Goal: Task Accomplishment & Management: Use online tool/utility

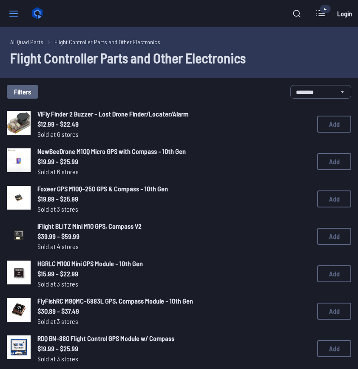
click at [17, 15] on icon at bounding box center [13, 13] width 10 height 10
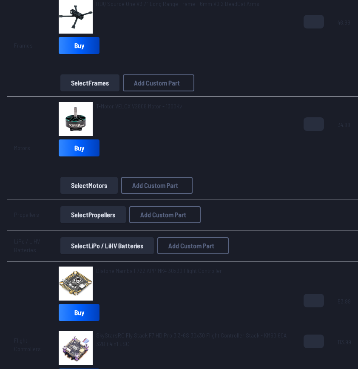
scroll to position [133, 0]
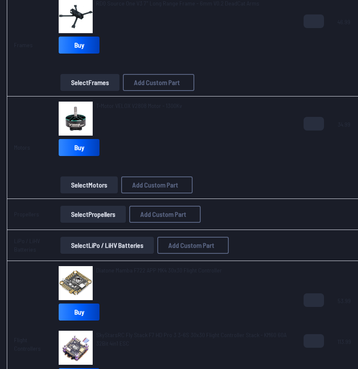
click at [90, 209] on button "Select Propellers" at bounding box center [92, 214] width 65 height 17
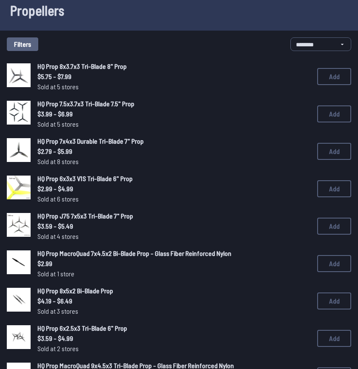
scroll to position [49, 0]
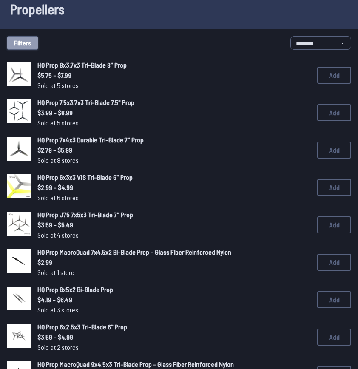
click at [22, 44] on button "Filters" at bounding box center [22, 43] width 31 height 14
click at [24, 43] on button "Filters" at bounding box center [22, 43] width 31 height 14
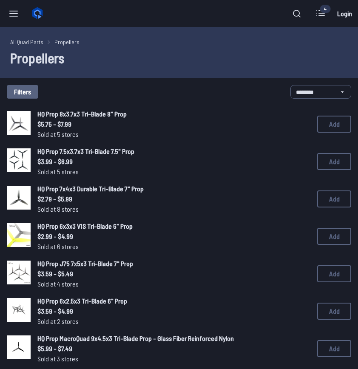
drag, startPoint x: 130, startPoint y: 306, endPoint x: 200, endPoint y: 294, distance: 70.3
type input "*"
click at [179, 294] on input "range" at bounding box center [154, 289] width 49 height 9
drag, startPoint x: 225, startPoint y: 301, endPoint x: 220, endPoint y: 301, distance: 5.5
click at [220, 295] on input "range" at bounding box center [203, 289] width 49 height 9
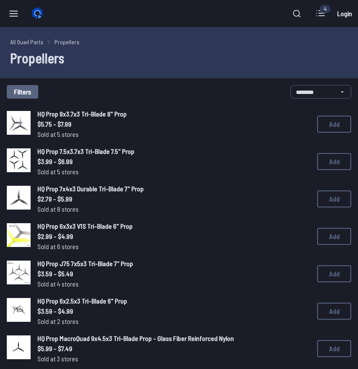
click at [52, 88] on div "Filters Propeller Blades 2 3 4 5 6+ Propeller Size 2.5" - 3.5" 4" 5" 6"+ < 2.5"…" at bounding box center [179, 184] width 358 height 369
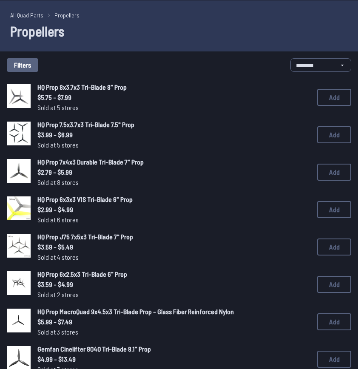
scroll to position [28, 0]
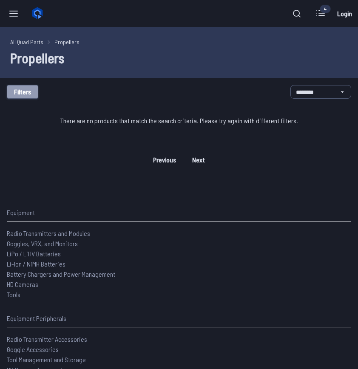
click at [28, 94] on button "Filters" at bounding box center [22, 92] width 31 height 14
drag, startPoint x: 219, startPoint y: 305, endPoint x: 242, endPoint y: 305, distance: 22.9
type input "*"
click at [228, 295] on input "range" at bounding box center [203, 289] width 49 height 9
click at [45, 89] on div "Filters Propeller Blades 2 3 4 5 6+ Propeller Size 2.5" - 3.5" 4" 5" 6"+ < 2.5"…" at bounding box center [179, 184] width 358 height 369
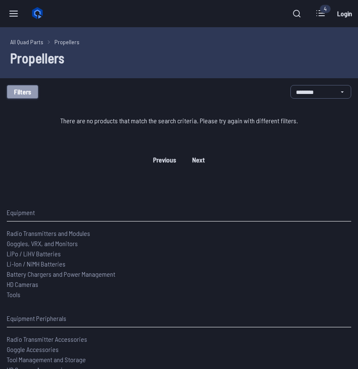
click at [30, 87] on button "Filters" at bounding box center [22, 92] width 31 height 14
drag, startPoint x: 172, startPoint y: 334, endPoint x: 105, endPoint y: 327, distance: 66.6
type input "*"
click at [130, 327] on input "range" at bounding box center [154, 322] width 49 height 9
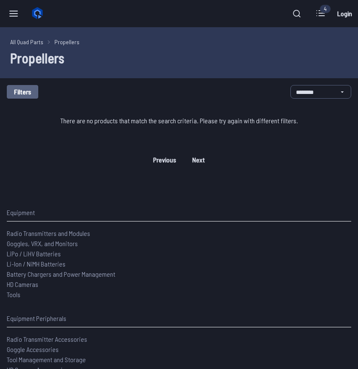
click at [58, 84] on div "Filters Propeller Blades 2 3 4 5 6+ Propeller Size 2.5" - 3.5" 4" 5" 6"+ < 2.5"…" at bounding box center [179, 184] width 358 height 369
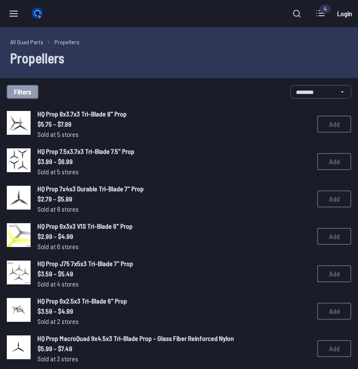
click at [26, 96] on button "Filters" at bounding box center [22, 92] width 31 height 14
click at [117, 32] on input at bounding box center [176, 38] width 174 height 12
type input "*****"
click button "Clear" at bounding box center [0, 0] width 0 height 0
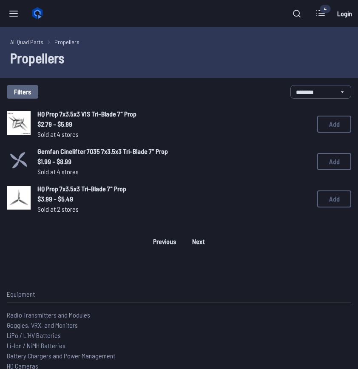
click at [51, 110] on span "HQ Prop 7x3.5x3 V1S Tri-Blade 7" Prop" at bounding box center [86, 114] width 99 height 8
click at [42, 113] on span "HQ Prop 7x3.5x3 V1S Tri-Blade 7" Prop" at bounding box center [86, 114] width 99 height 8
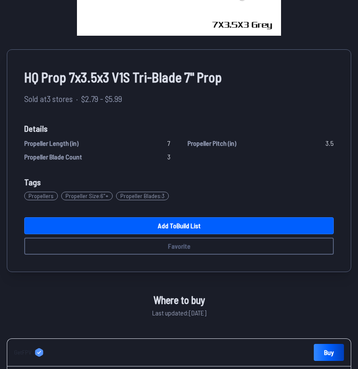
scroll to position [224, 0]
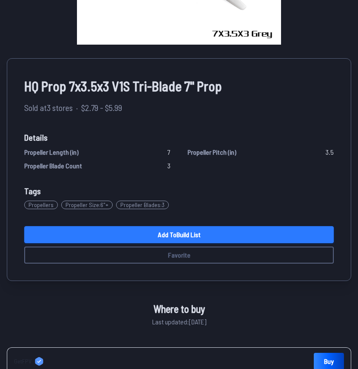
click at [146, 230] on link "Add to Build List" at bounding box center [178, 234] width 309 height 17
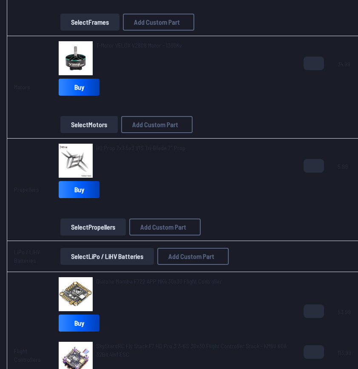
scroll to position [196, 0]
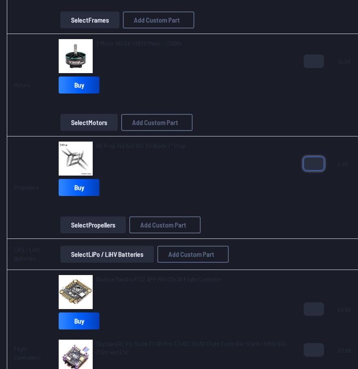
click at [314, 161] on input "*" at bounding box center [313, 164] width 20 height 14
type input "*"
click at [314, 161] on input "*" at bounding box center [313, 164] width 20 height 14
click at [233, 186] on div "HQ Prop 7x3.5x3 V1S Tri-Blade 7" Prop Buy" at bounding box center [174, 170] width 231 height 58
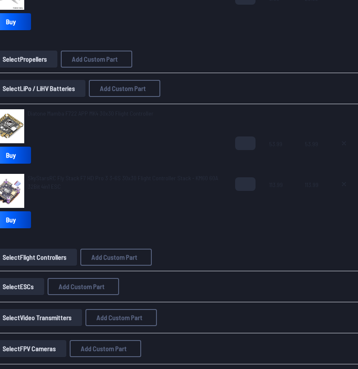
scroll to position [0, 76]
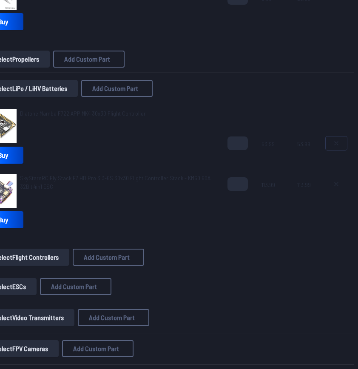
click at [334, 145] on icon at bounding box center [336, 143] width 7 height 7
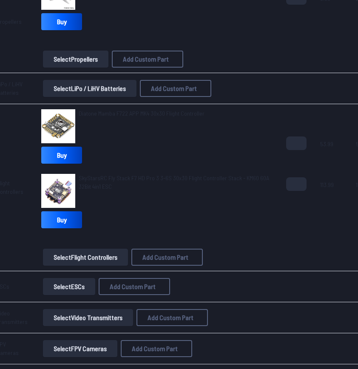
type textarea "**********"
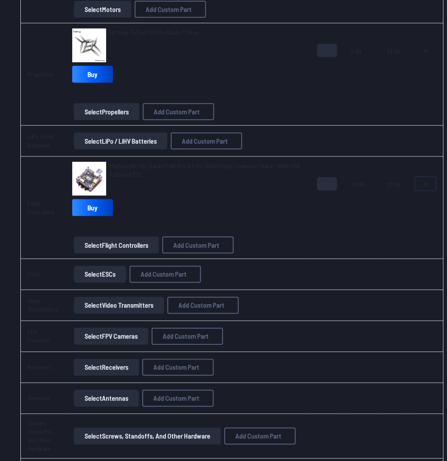
scroll to position [311, 0]
click at [101, 245] on button "Select Flight Controllers" at bounding box center [116, 244] width 85 height 17
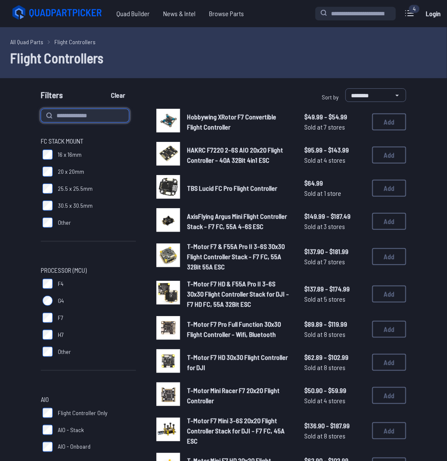
click at [78, 112] on input at bounding box center [85, 116] width 88 height 14
type input "**********"
click at [104, 88] on button "Clear" at bounding box center [118, 95] width 28 height 14
type input "**********"
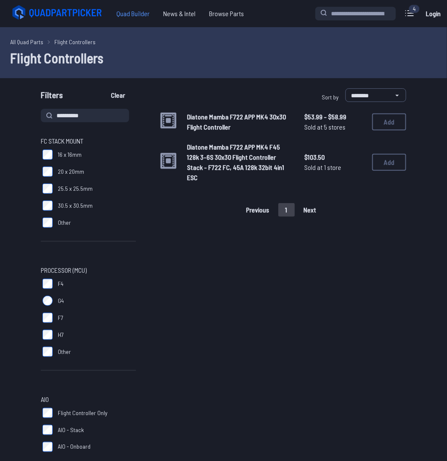
click at [126, 20] on span "Quad Builder" at bounding box center [133, 13] width 47 height 17
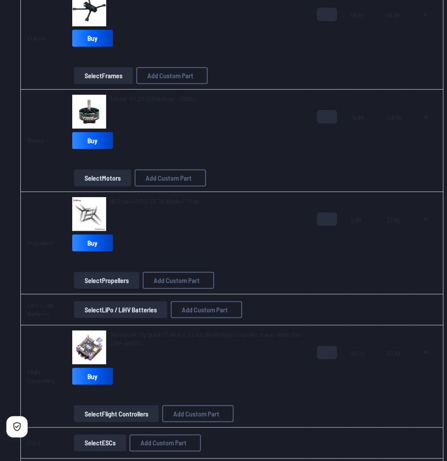
scroll to position [0, 13]
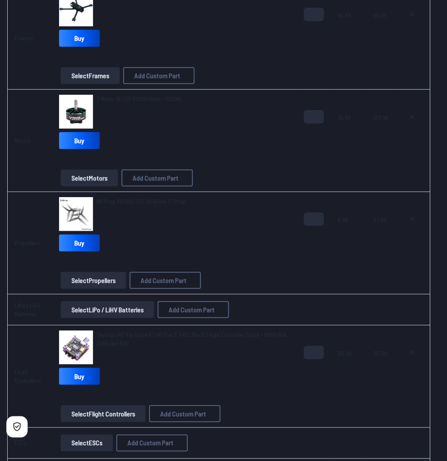
click at [131, 200] on span "HQ Prop 7x3.5x3 V1S Tri-Blade 7" Prop" at bounding box center [140, 201] width 89 height 7
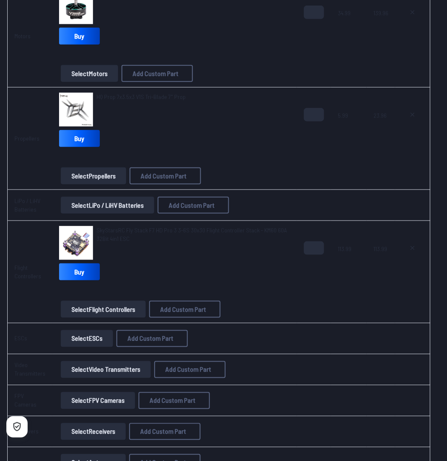
scroll to position [0, 0]
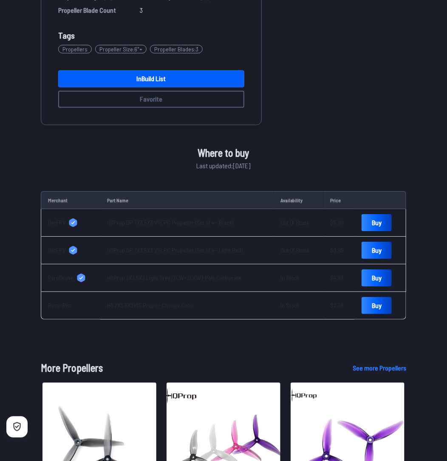
click at [147, 303] on link "HQ 7X3.5X3V1S Props - Choose Color" at bounding box center [150, 305] width 87 height 7
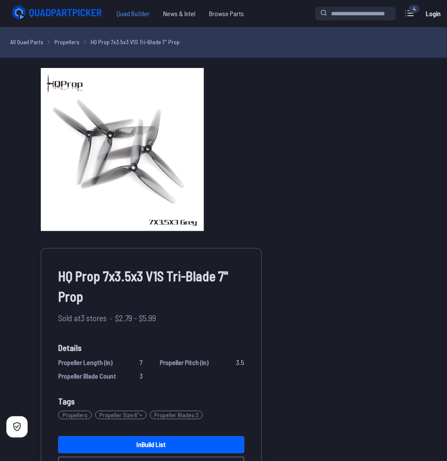
click at [115, 16] on span "Quad Builder" at bounding box center [133, 13] width 47 height 17
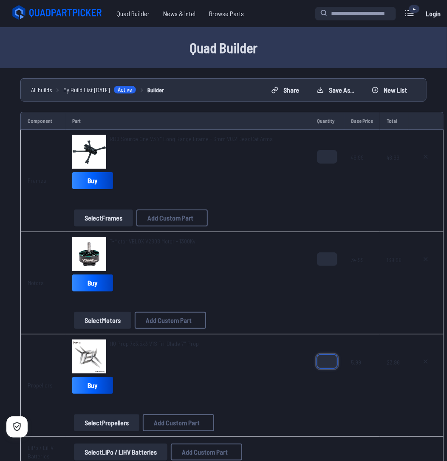
click at [327, 362] on input "*" at bounding box center [327, 362] width 20 height 14
type input "*"
click at [327, 362] on input "*" at bounding box center [327, 362] width 20 height 14
click at [357, 332] on td "139.96" at bounding box center [394, 283] width 28 height 102
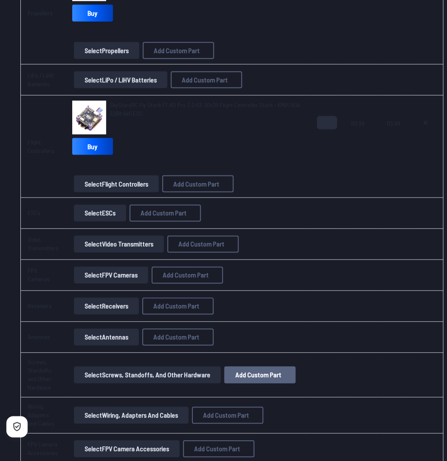
scroll to position [376, 0]
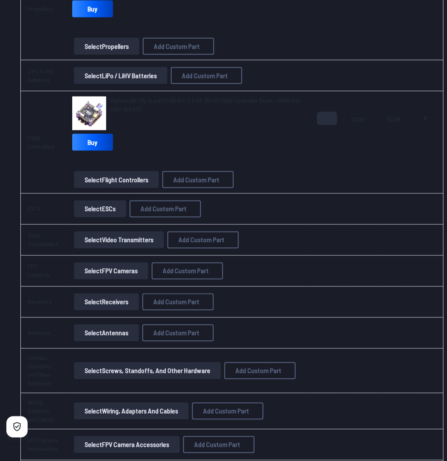
click at [119, 239] on button "Select Video Transmitters" at bounding box center [119, 240] width 90 height 17
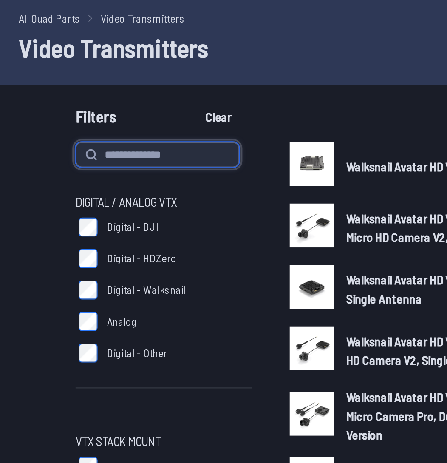
click at [61, 114] on input at bounding box center [85, 116] width 88 height 14
type input "**********"
click at [104, 88] on button "Clear" at bounding box center [118, 95] width 28 height 14
type input "**********"
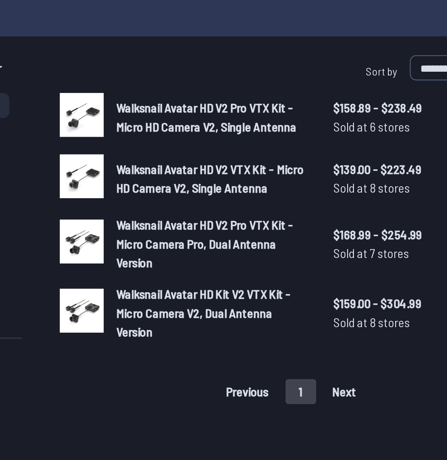
click at [217, 153] on span "Walksnail Avatar HD V2 VTX Kit - Micro HD Camera V2, Single Antenna" at bounding box center [237, 155] width 101 height 18
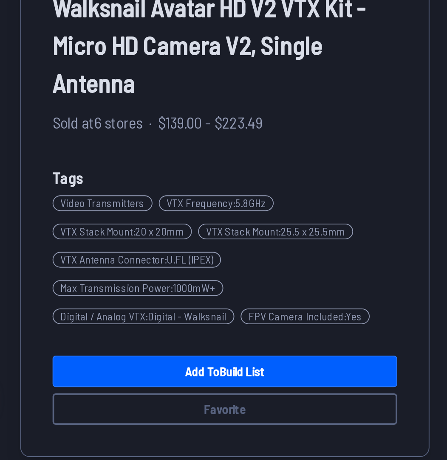
scroll to position [60, 0]
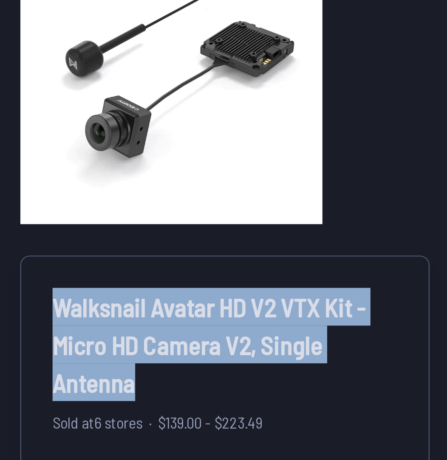
drag, startPoint x: 61, startPoint y: 212, endPoint x: 106, endPoint y: 257, distance: 63.7
click at [106, 257] on span "Walksnail Avatar HD V2 VTX Kit - Micro HD Camera V2, Single Antenna" at bounding box center [151, 236] width 186 height 61
copy span "Walksnail Avatar HD V2 VTX Kit - Micro HD Camera V2, Single Antenna"
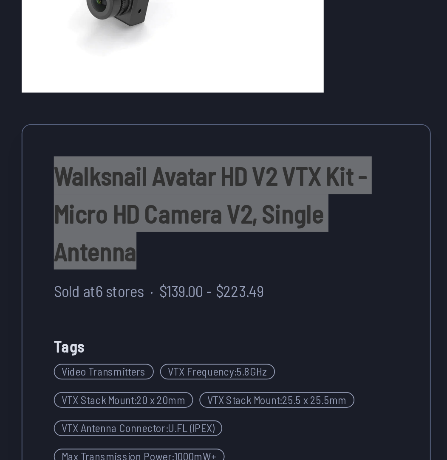
scroll to position [172, 0]
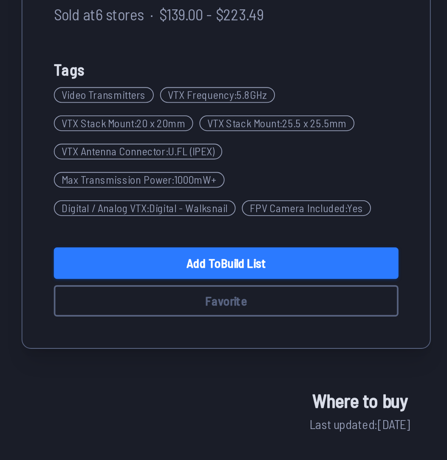
click at [173, 298] on link "Add to Build List" at bounding box center [151, 301] width 186 height 17
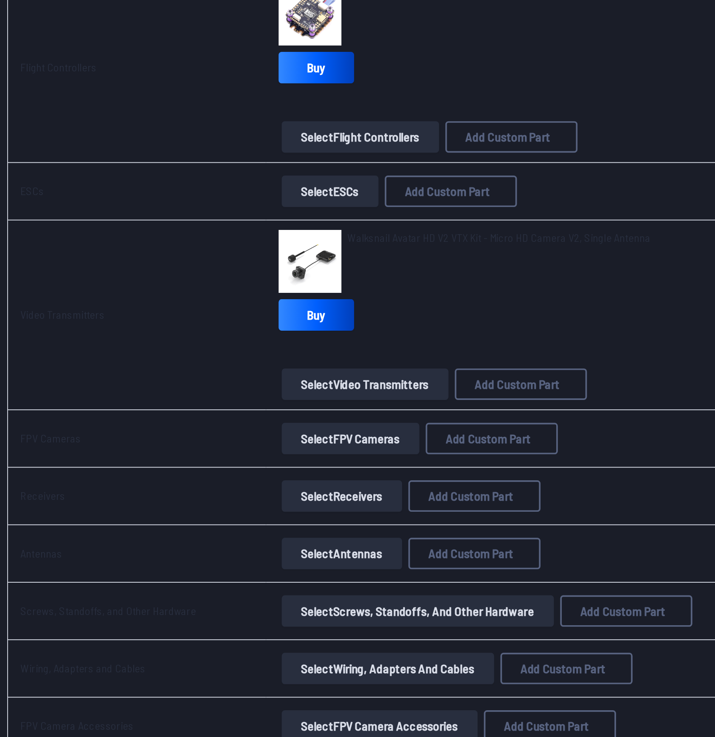
scroll to position [482, 0]
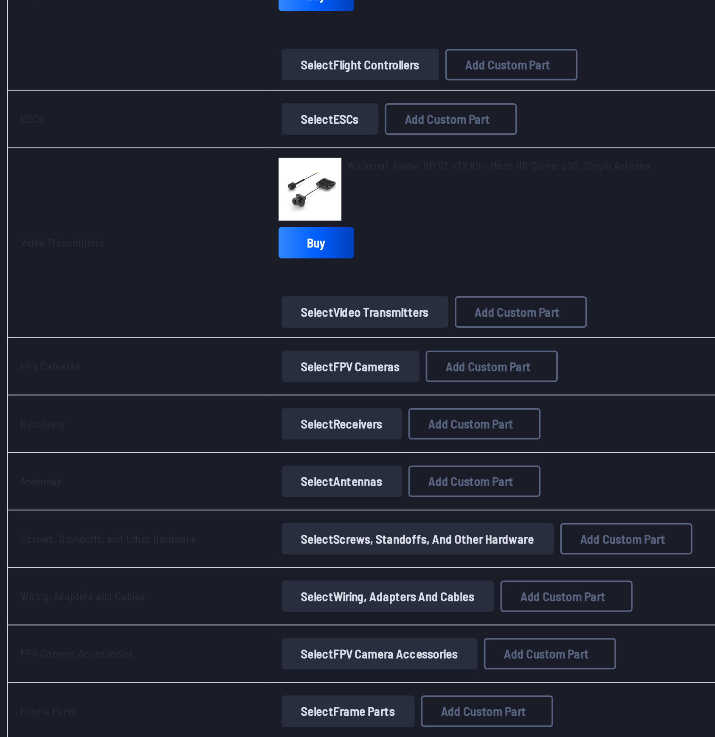
click at [182, 237] on button "Select FPV Cameras" at bounding box center [206, 237] width 74 height 17
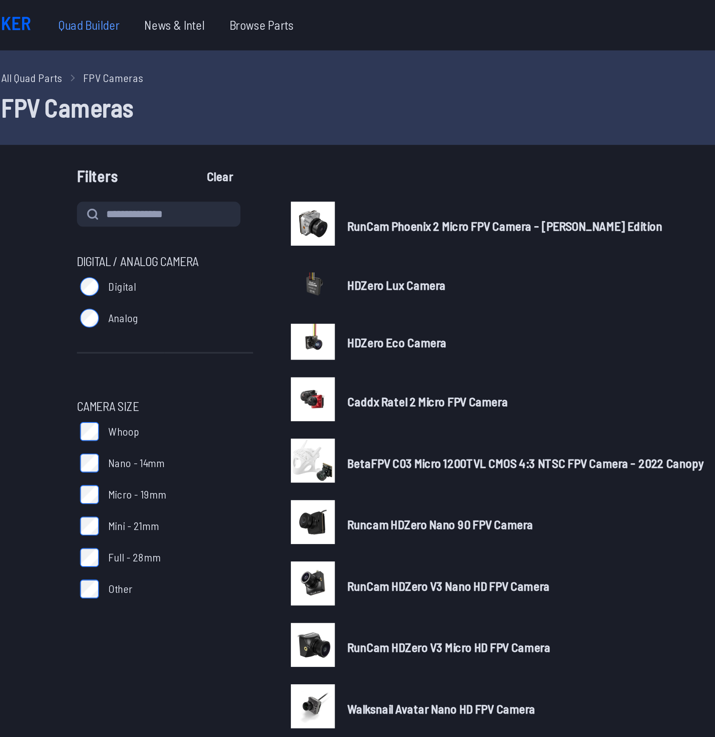
click at [127, 16] on span "Quad Builder" at bounding box center [133, 13] width 47 height 17
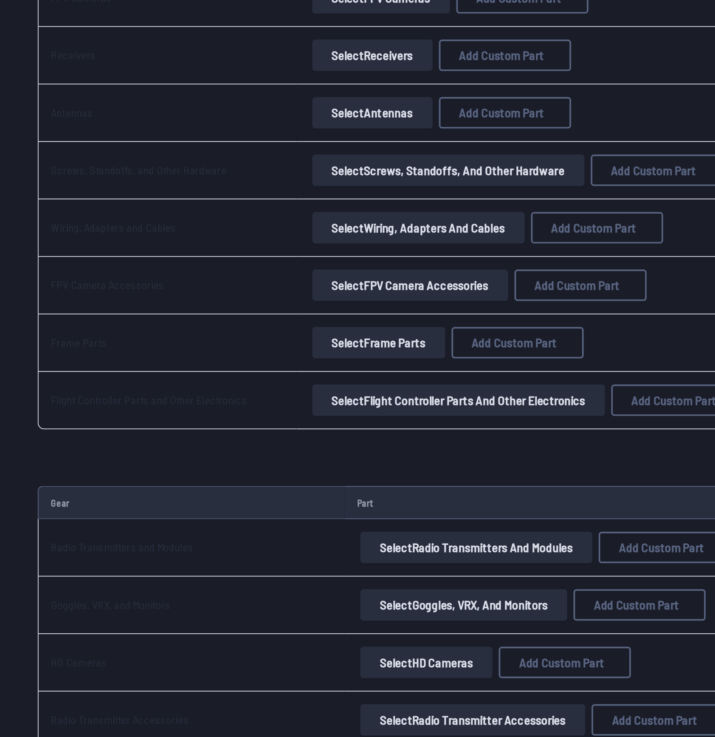
scroll to position [380, 0]
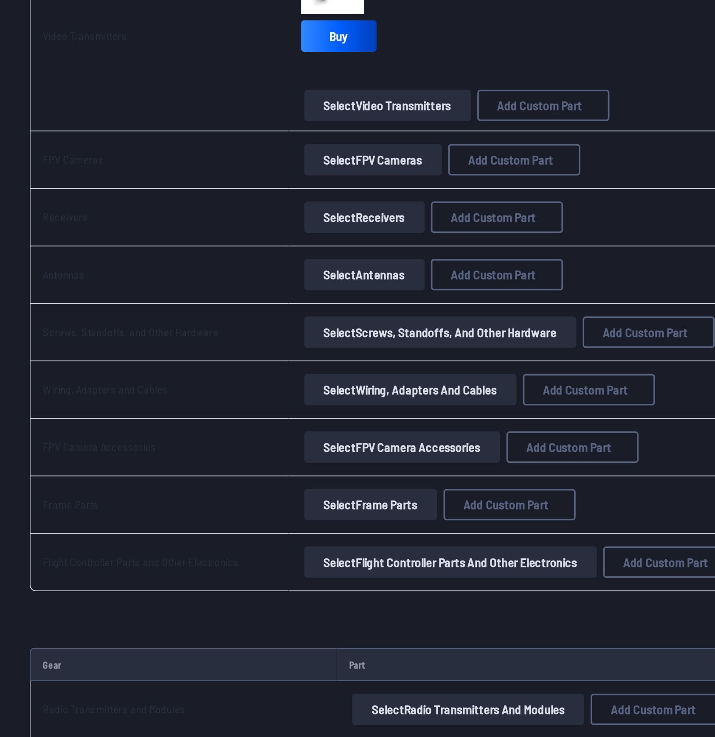
click at [195, 370] on button "Select Receivers" at bounding box center [201, 369] width 65 height 17
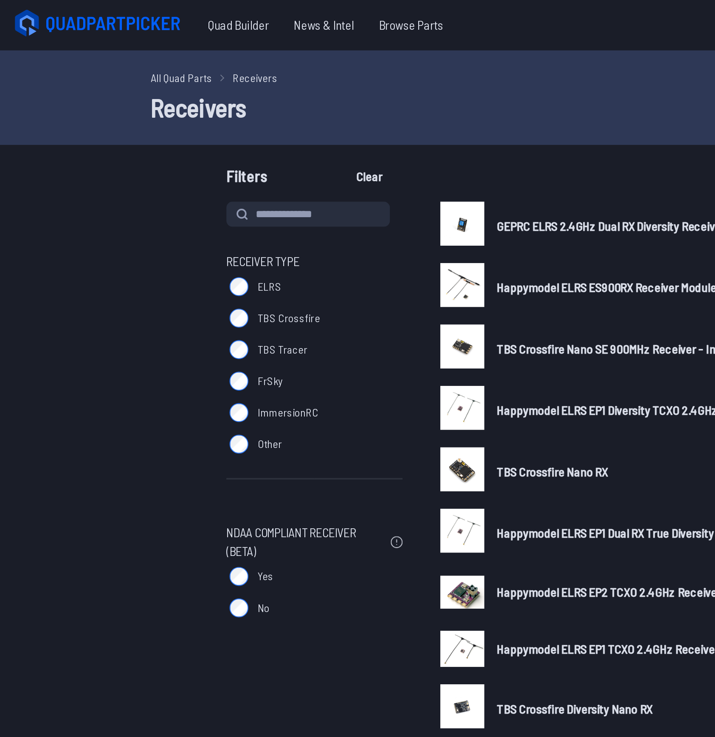
click at [149, 153] on span "ELRS" at bounding box center [150, 154] width 13 height 8
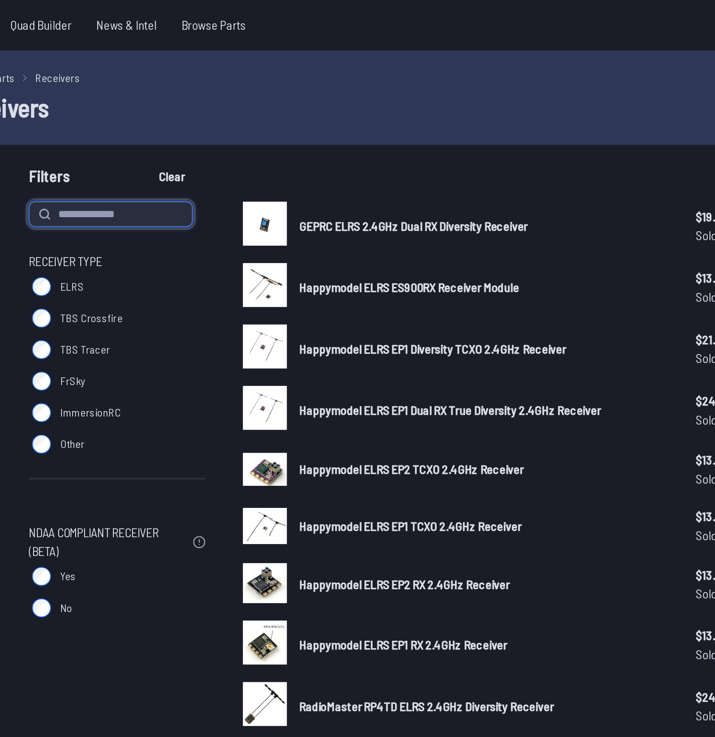
click at [181, 116] on input at bounding box center [171, 116] width 88 height 14
type input "**********"
click at [189, 88] on button "Clear" at bounding box center [203, 95] width 28 height 14
type input "**********"
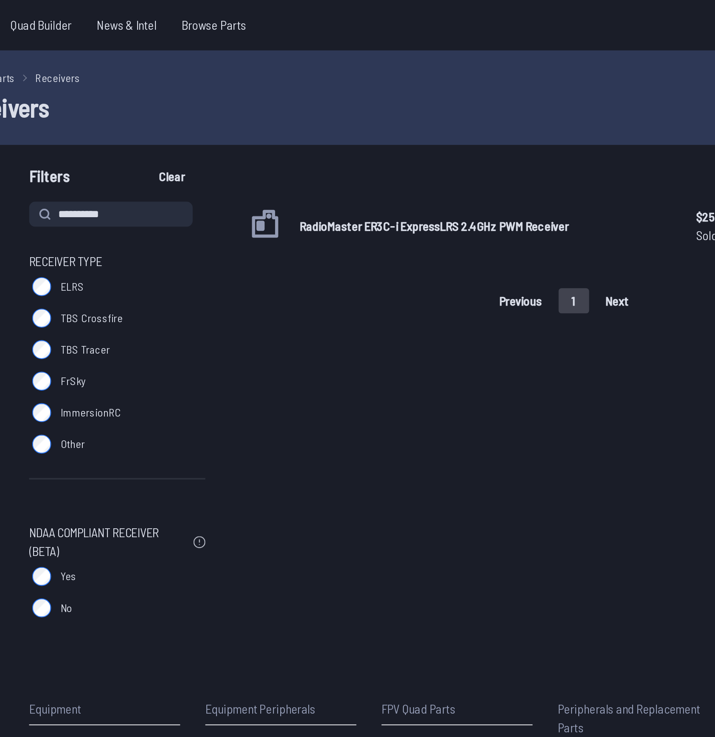
click at [314, 123] on span "RadioMaster ER3C-i ExpressLRS 2.4GHz PWM Receiver" at bounding box center [345, 122] width 145 height 8
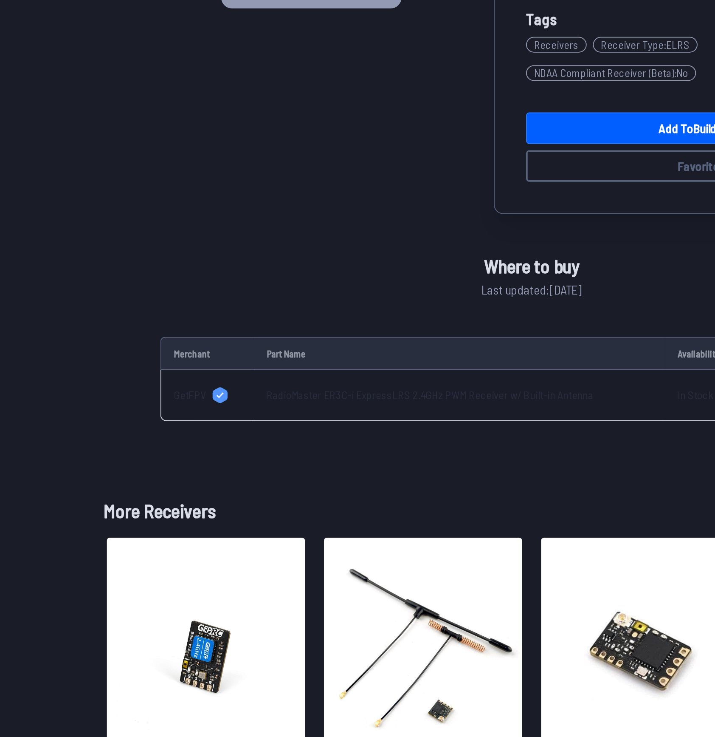
click at [246, 415] on td "RadioMaster ER3C-i ExpressLRS 2.4GHz PWM Receiver w/ Built-in Antenna" at bounding box center [319, 411] width 222 height 28
click at [248, 412] on link "RadioMaster ER3C-i ExpressLRS 2.4GHz PWM Receiver w/ Built-in Antenna" at bounding box center [303, 410] width 177 height 7
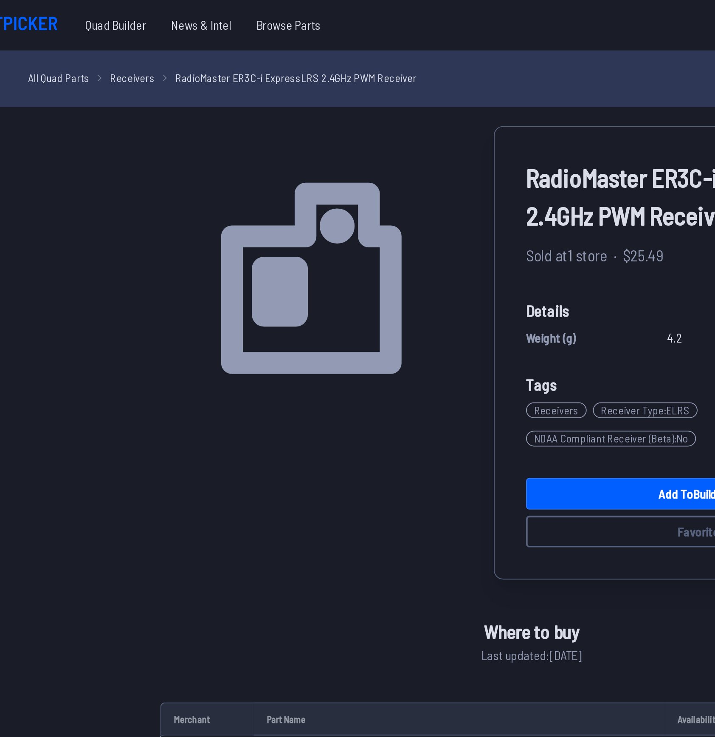
click at [141, 42] on link "Receivers" at bounding box center [142, 41] width 24 height 9
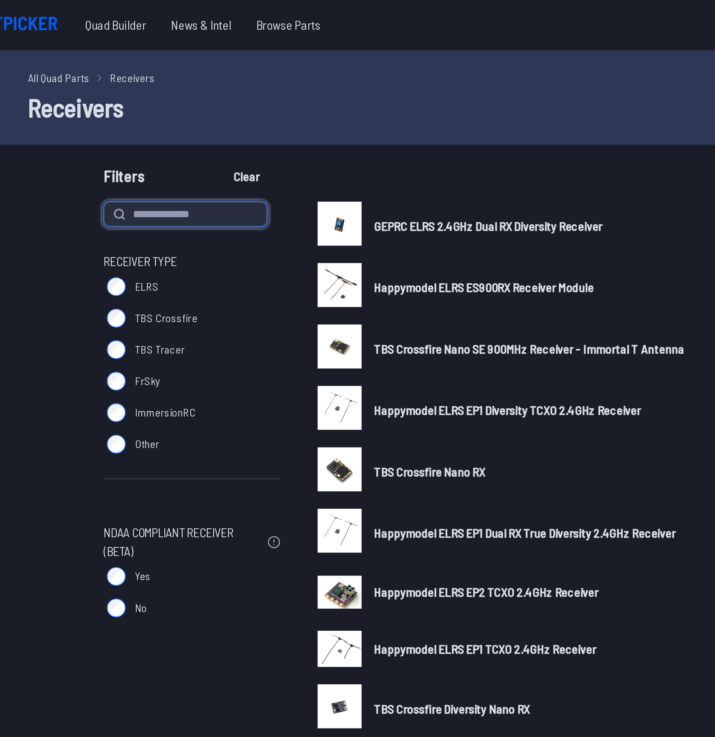
click at [180, 113] on input at bounding box center [171, 116] width 88 height 14
type input "**********"
click at [189, 88] on button "Clear" at bounding box center [203, 95] width 28 height 14
type input "**********"
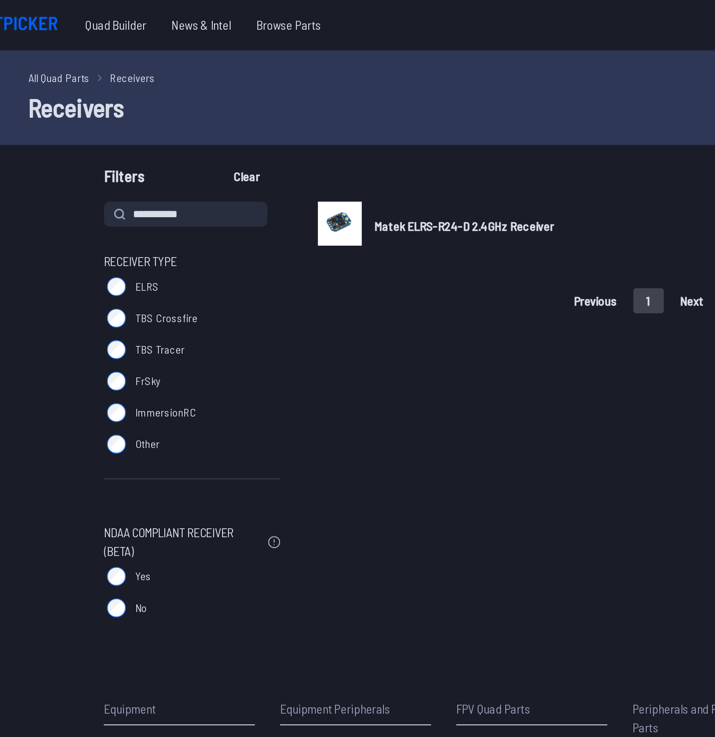
click at [263, 121] on img at bounding box center [254, 121] width 24 height 24
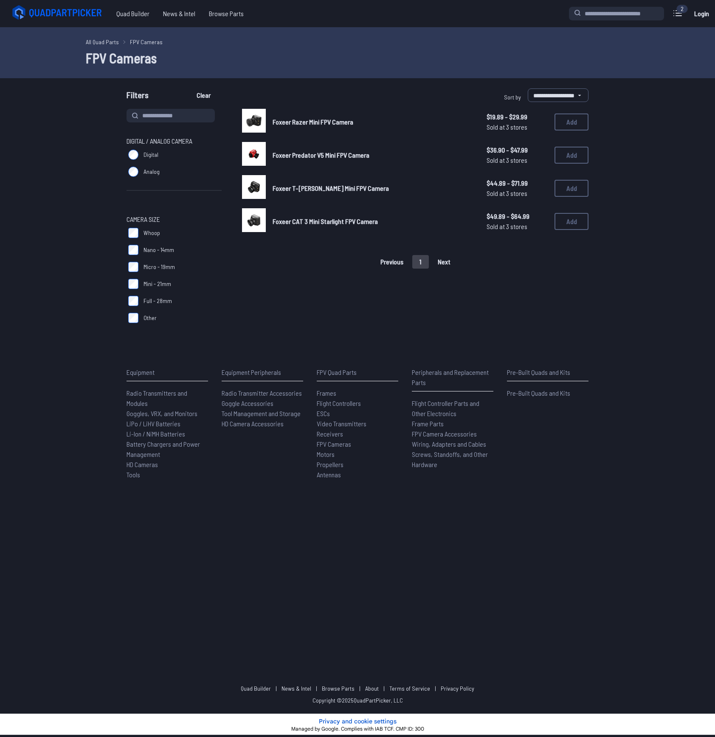
select select "*********"
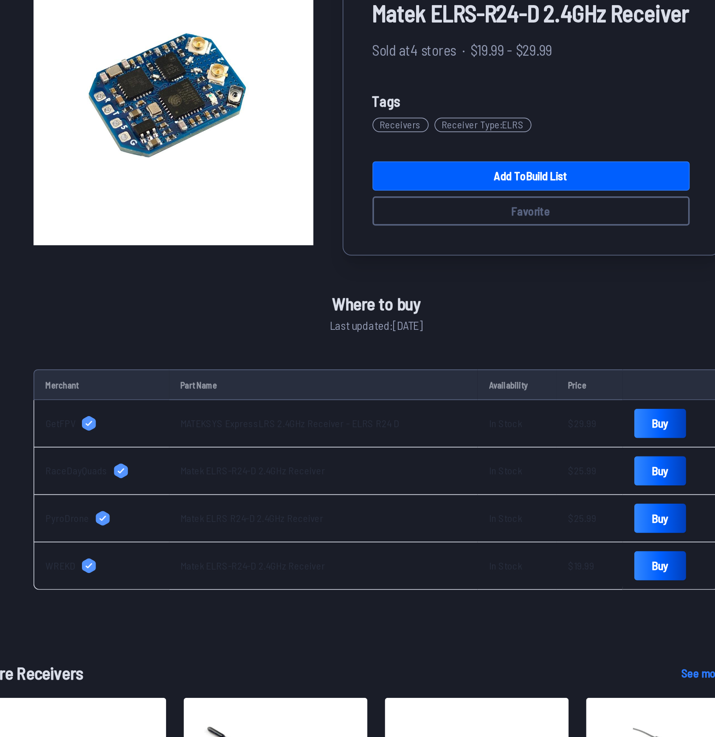
click at [247, 338] on link "MATEKSYS ExpressLRS 2.4GHz Receiver - ELRS R24 D" at bounding box center [307, 334] width 127 height 7
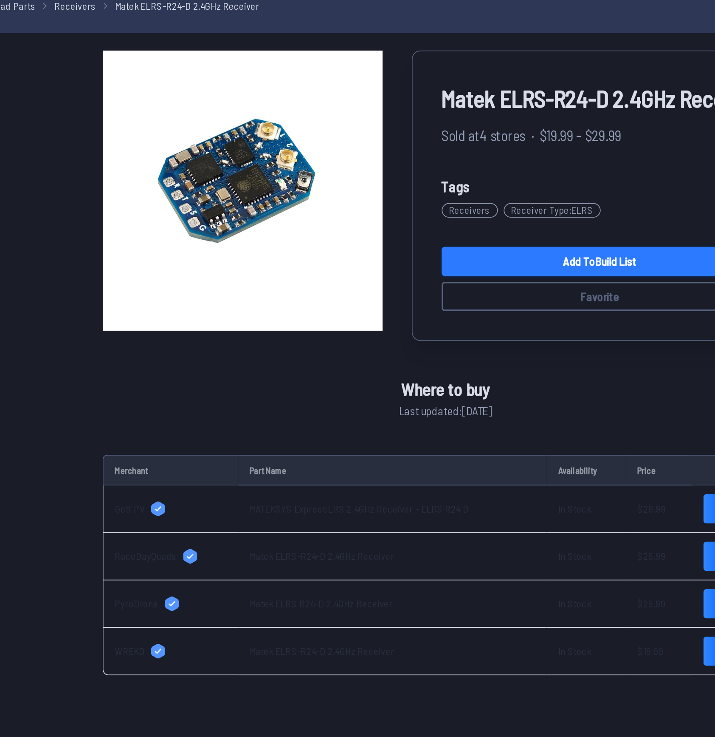
click at [426, 199] on link "Add to Build List" at bounding box center [448, 190] width 185 height 17
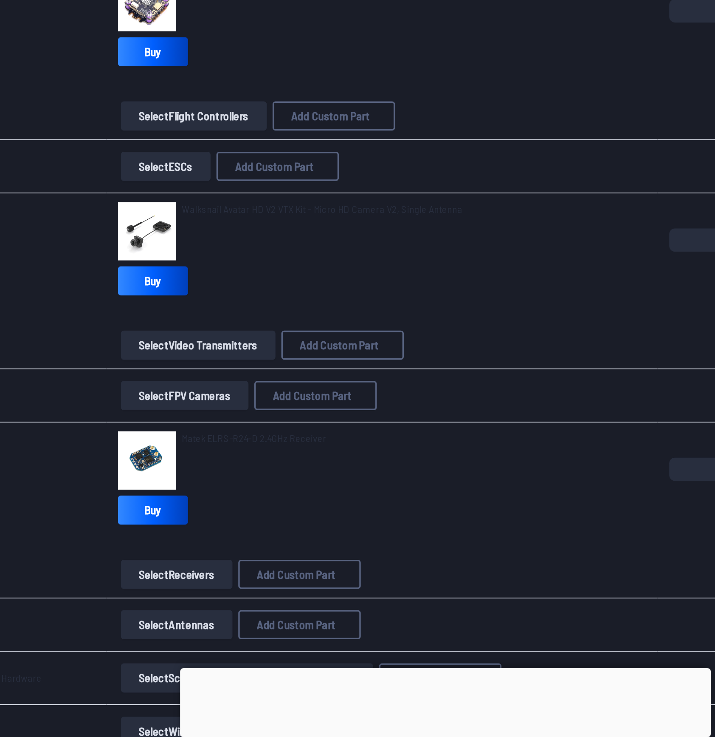
scroll to position [203, 0]
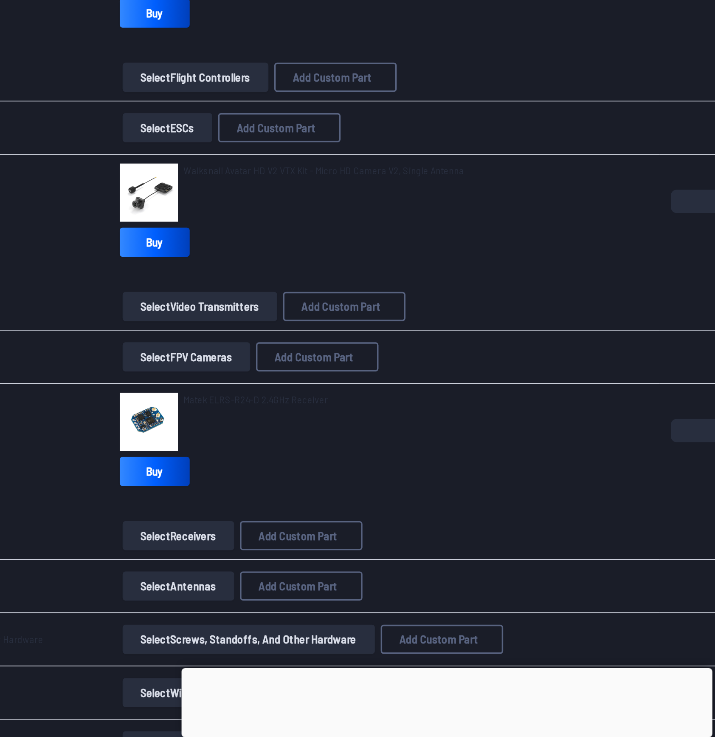
click at [217, 621] on button "Select Receivers" at bounding box center [201, 619] width 65 height 17
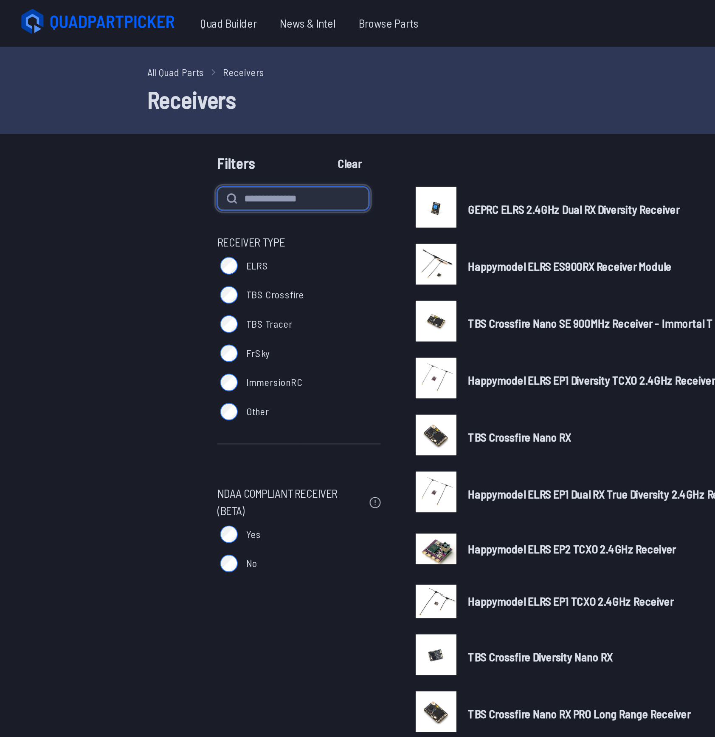
click at [171, 118] on input at bounding box center [171, 116] width 88 height 14
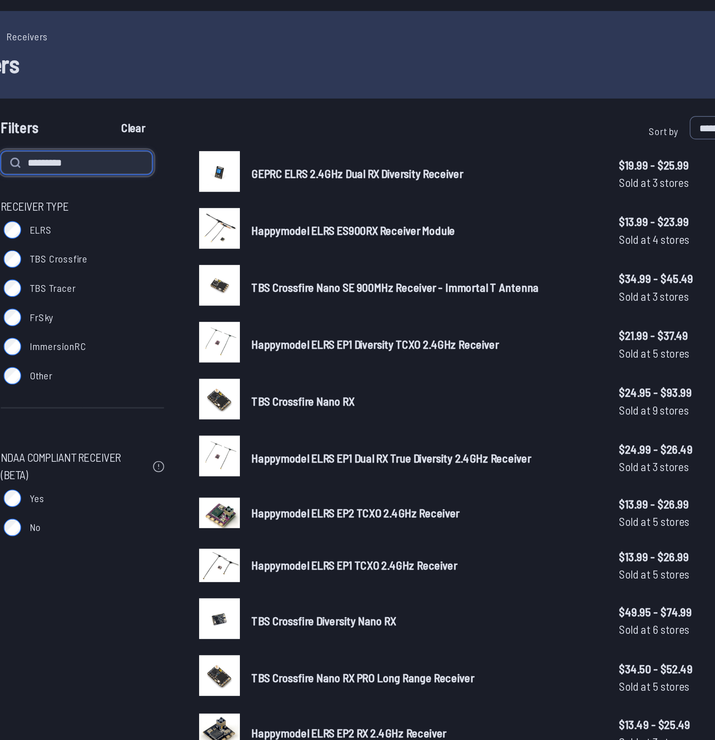
type input "*********"
click at [189, 88] on button "Clear" at bounding box center [203, 95] width 28 height 14
type input "*********"
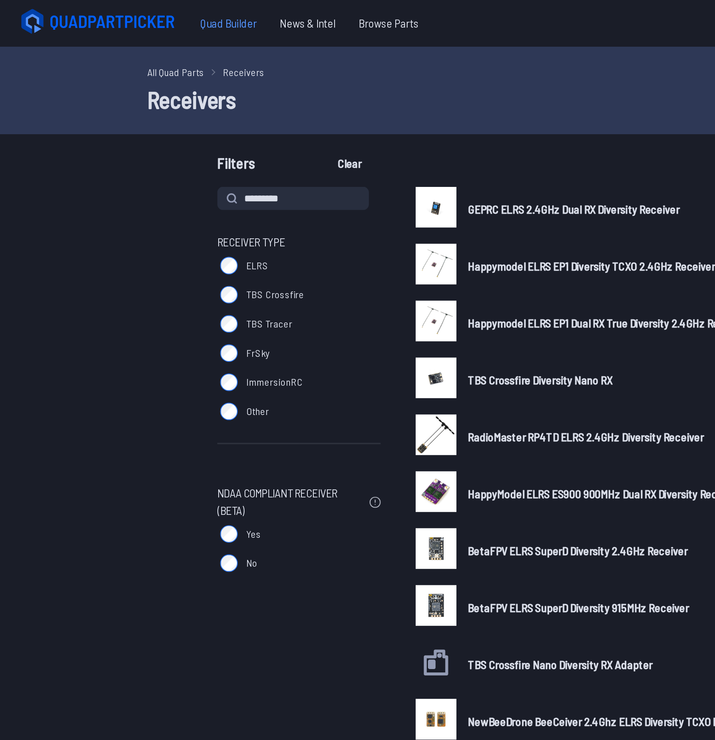
click at [135, 21] on span "Quad Builder" at bounding box center [133, 13] width 47 height 17
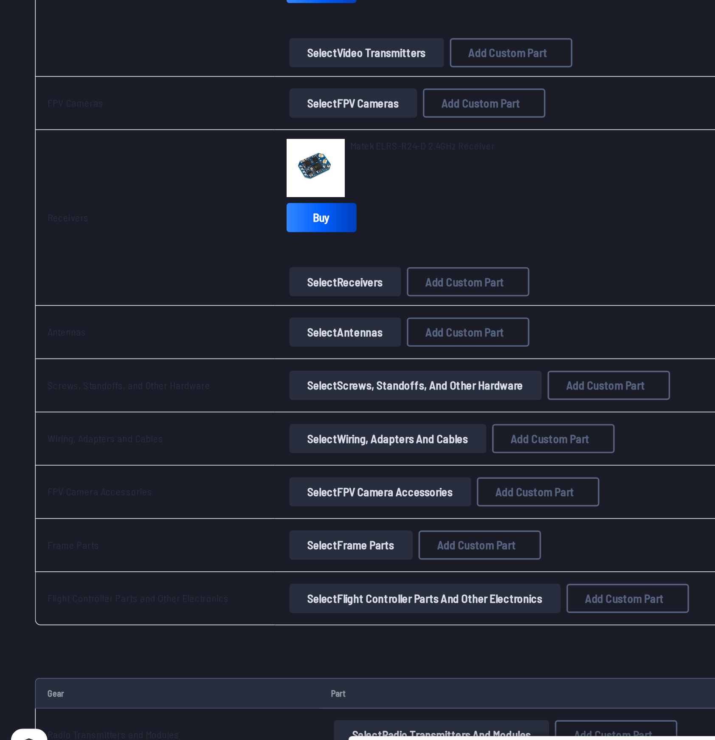
scroll to position [386, 0]
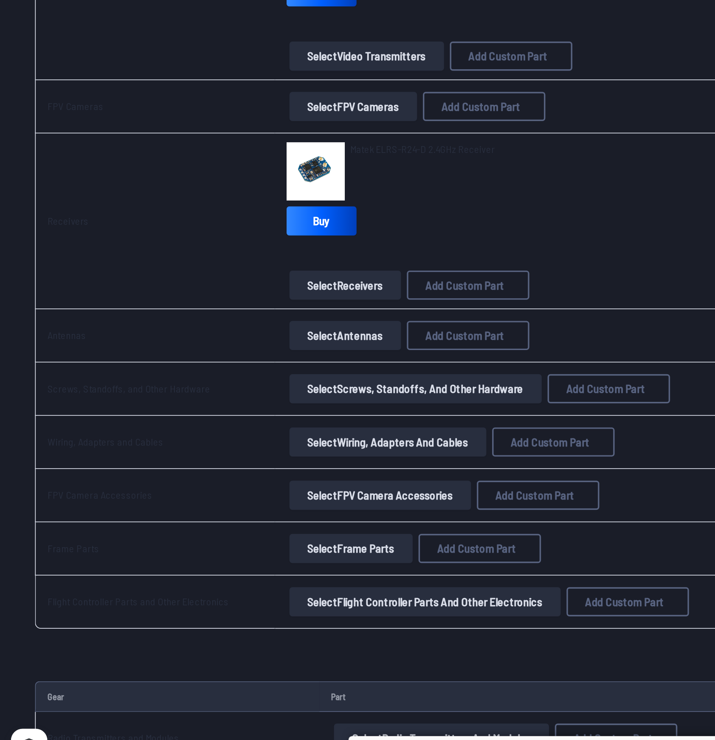
click at [209, 469] on button "Select Antennas" at bounding box center [201, 466] width 65 height 17
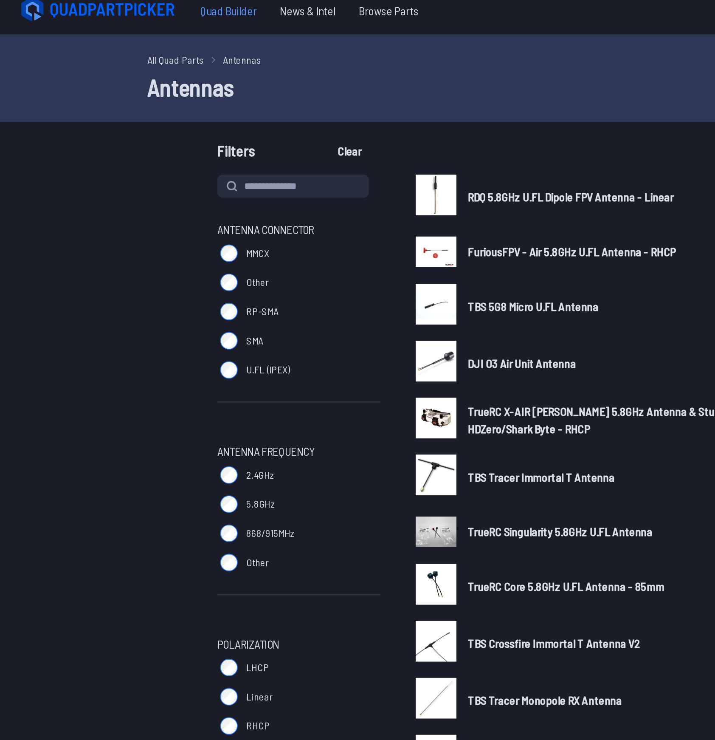
click at [124, 14] on span "Quad Builder" at bounding box center [133, 13] width 47 height 17
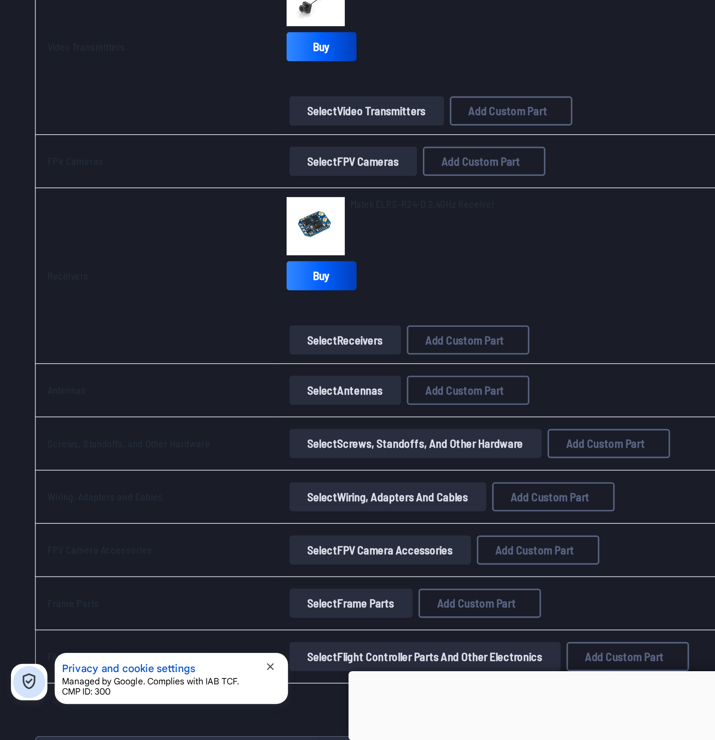
scroll to position [323, 0]
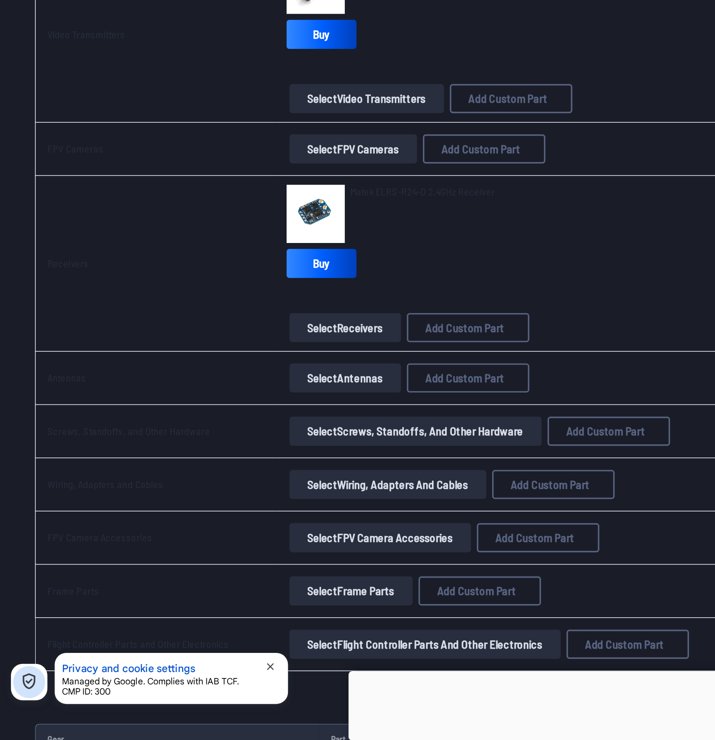
click at [214, 529] on button "Select Antennas" at bounding box center [201, 528] width 65 height 17
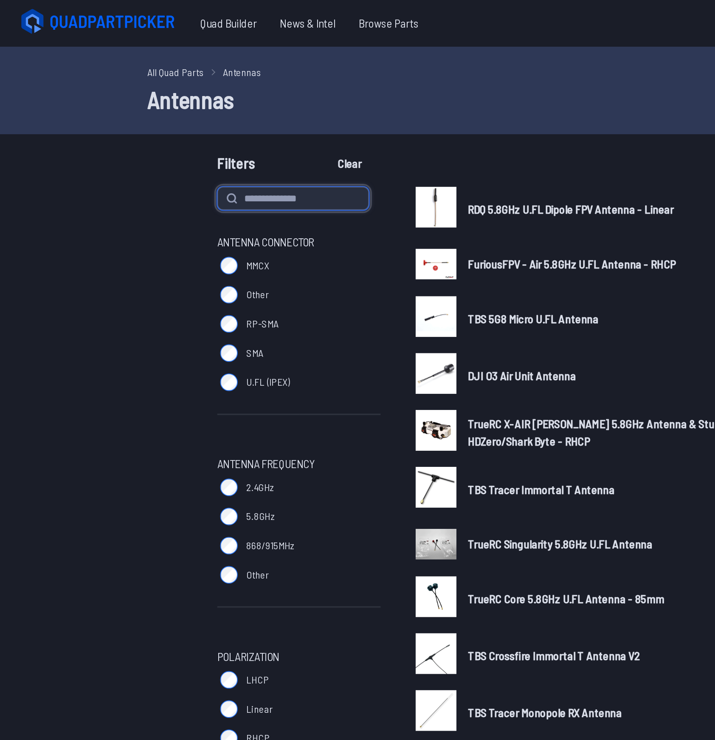
click at [176, 120] on input at bounding box center [171, 116] width 88 height 14
type input "*****"
click at [189, 88] on button "Clear" at bounding box center [203, 95] width 28 height 14
type input "*****"
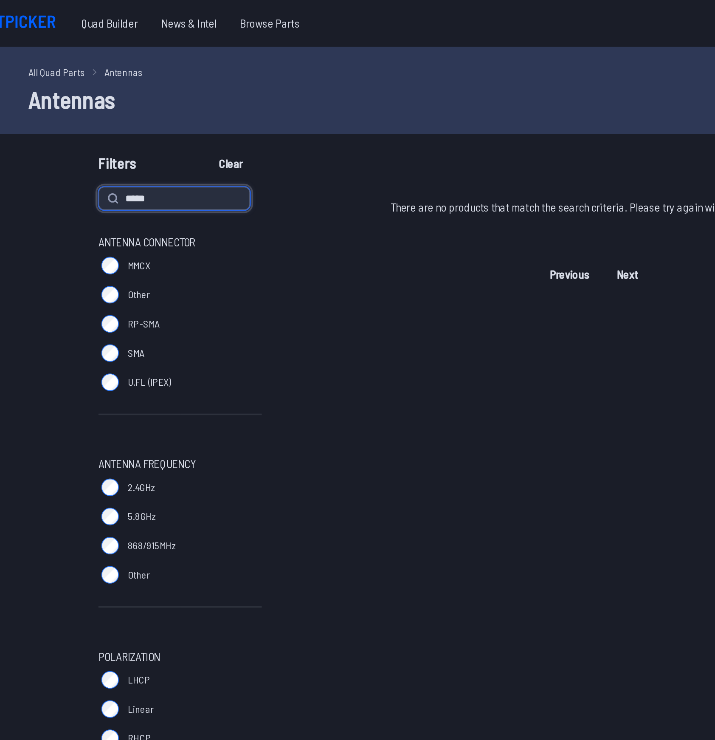
type input "*****"
click at [189, 88] on button "Clear" at bounding box center [203, 95] width 28 height 14
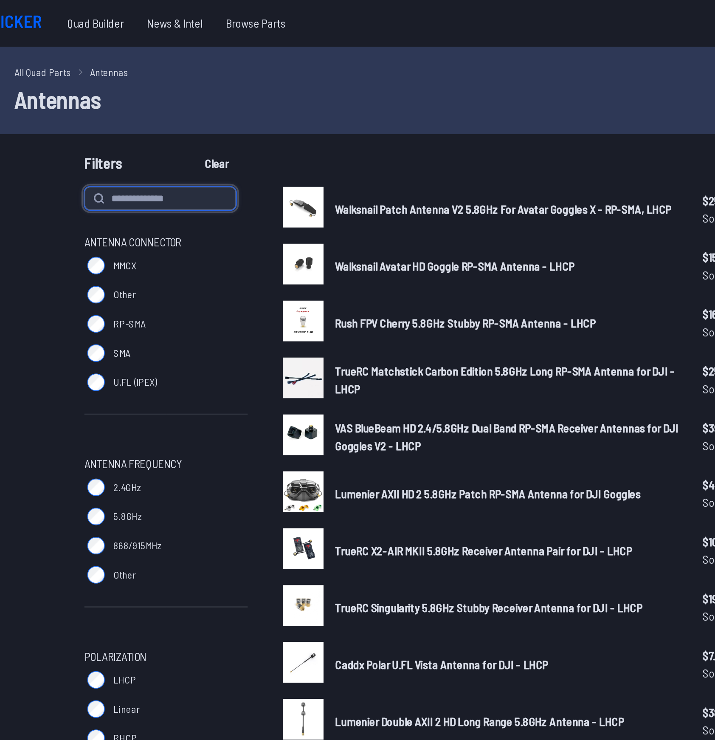
click at [196, 118] on input at bounding box center [171, 116] width 88 height 14
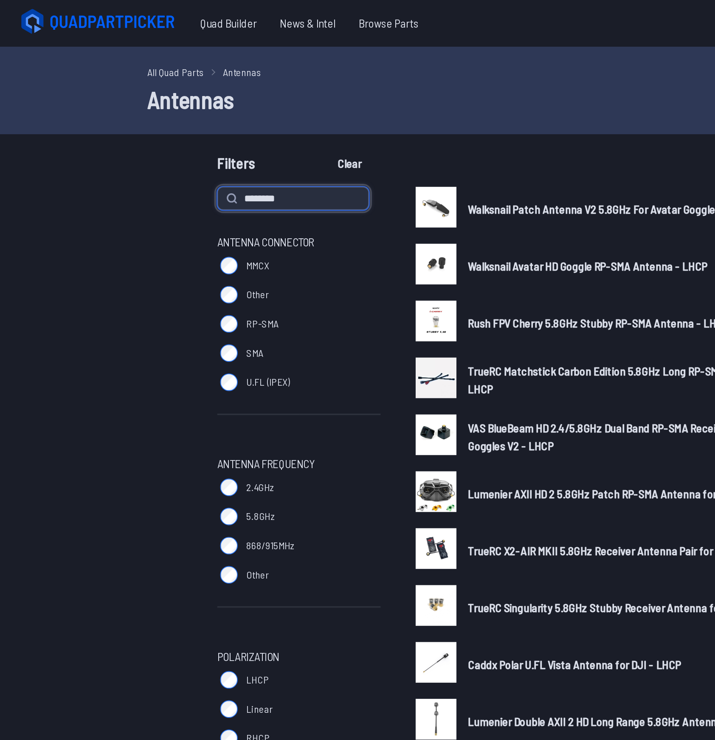
type input "********"
click at [189, 88] on button "Clear" at bounding box center [203, 95] width 28 height 14
type input "********"
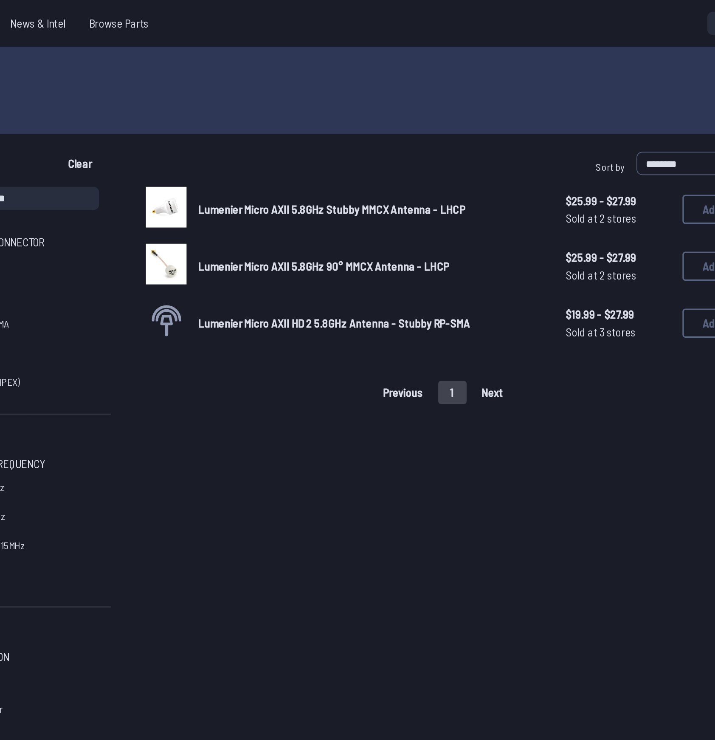
click at [295, 186] on span "Lumenier Micro AXII HD 2 5.8GHz Antenna - Stubby RP-SMA" at bounding box center [352, 188] width 158 height 8
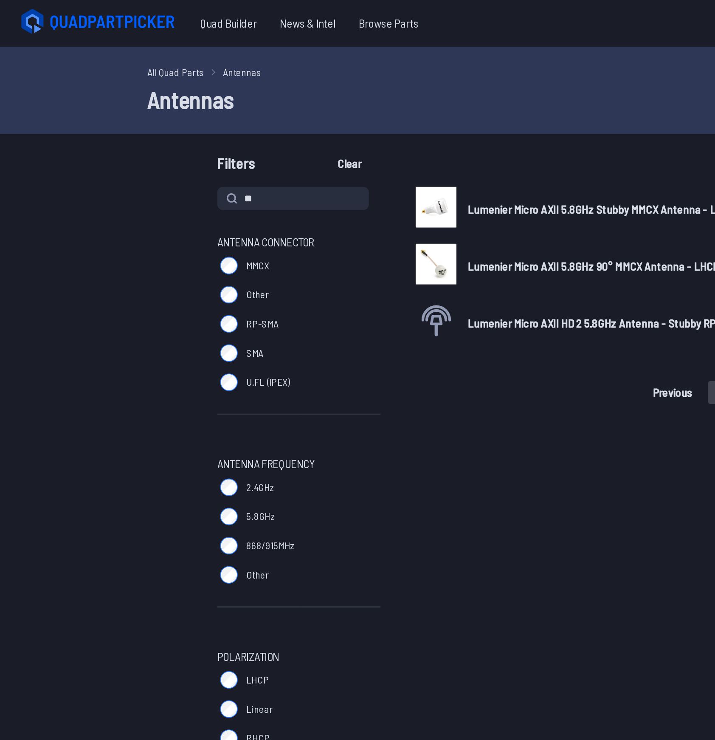
type input "*"
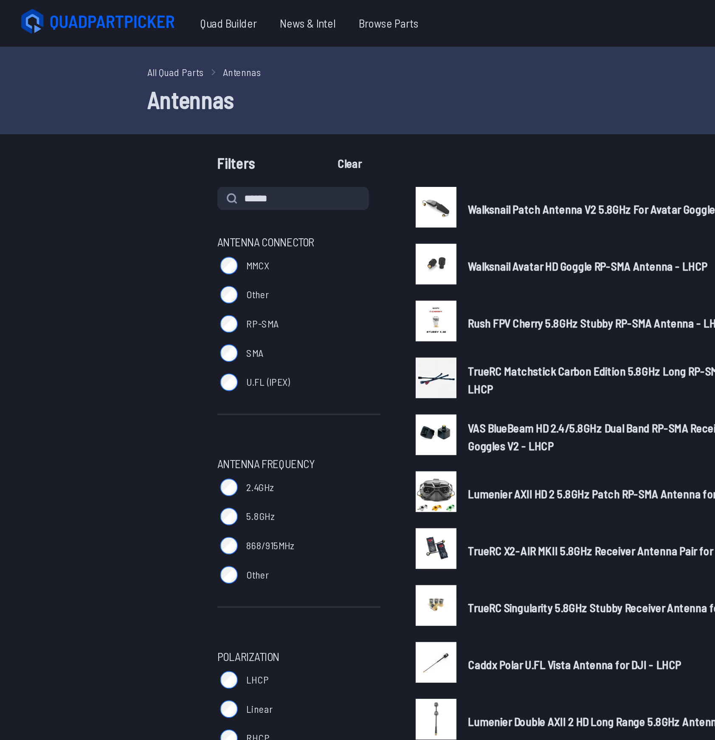
type input "******"
click at [189, 88] on button "Clear" at bounding box center [203, 95] width 28 height 14
type input "******"
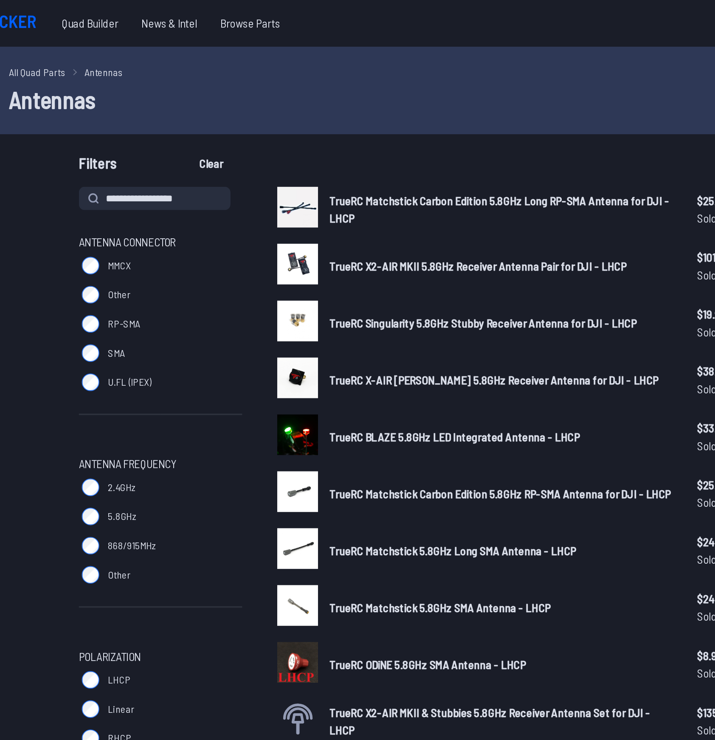
type input "**********"
click at [189, 88] on button "Clear" at bounding box center [203, 95] width 28 height 14
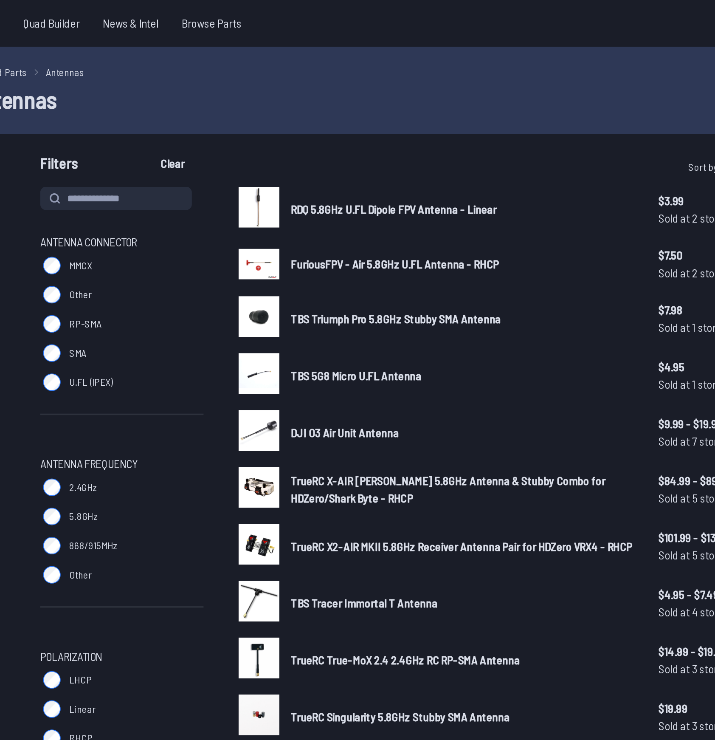
click at [180, 118] on input at bounding box center [171, 116] width 88 height 14
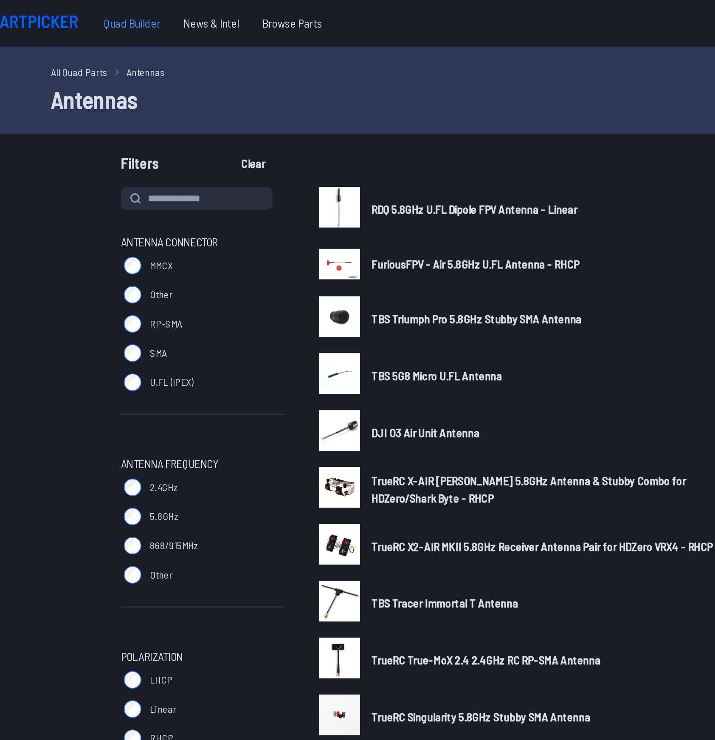
click at [130, 14] on span "Quad Builder" at bounding box center [133, 13] width 47 height 17
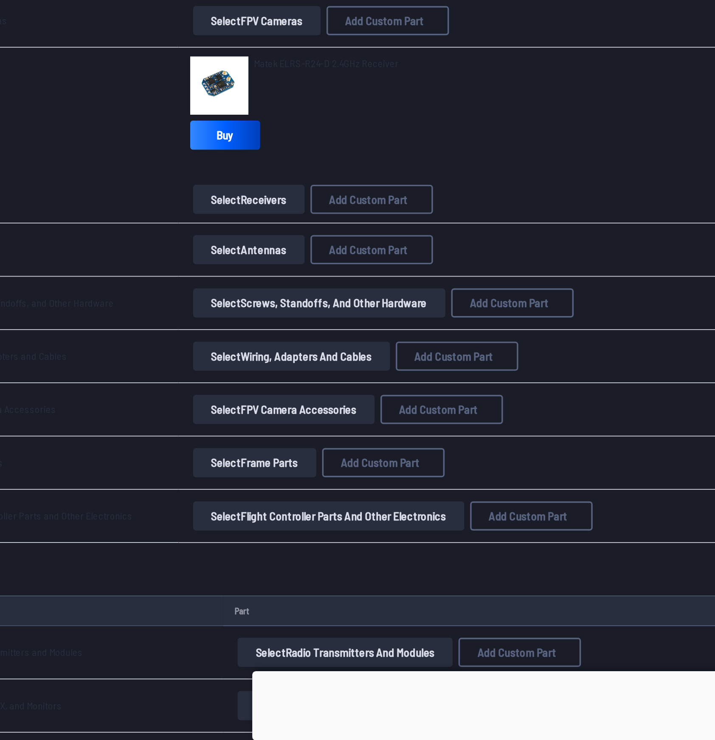
scroll to position [422, 0]
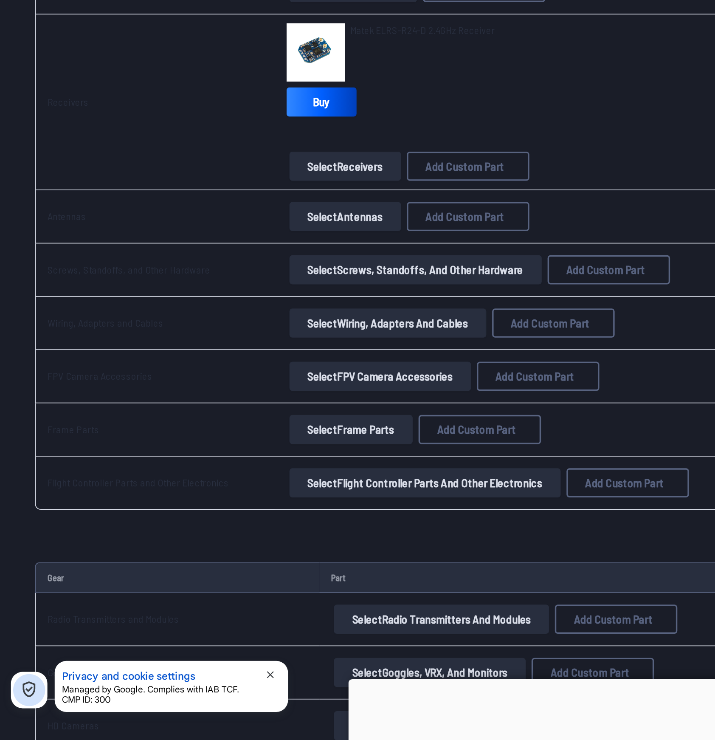
click at [199, 462] on button "Select Screws, Standoffs, and Other Hardware" at bounding box center [242, 461] width 147 height 17
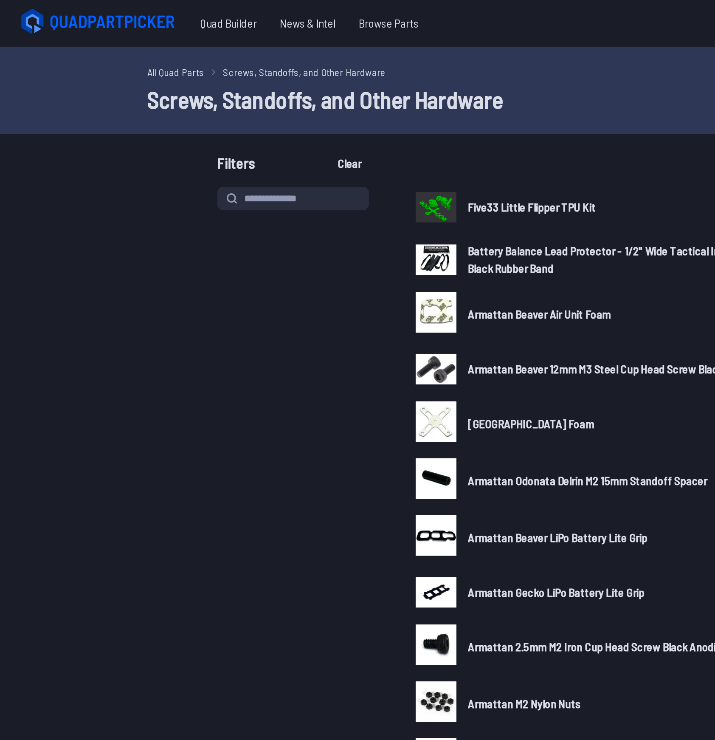
scroll to position [422, 0]
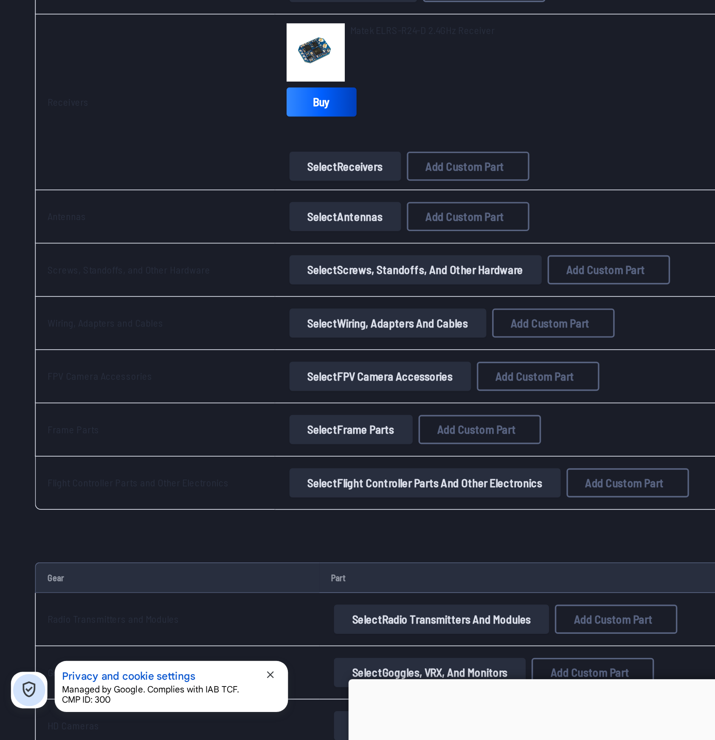
click at [195, 584] on button "Select Flight Controller Parts and Other Electronics" at bounding box center [248, 585] width 158 height 17
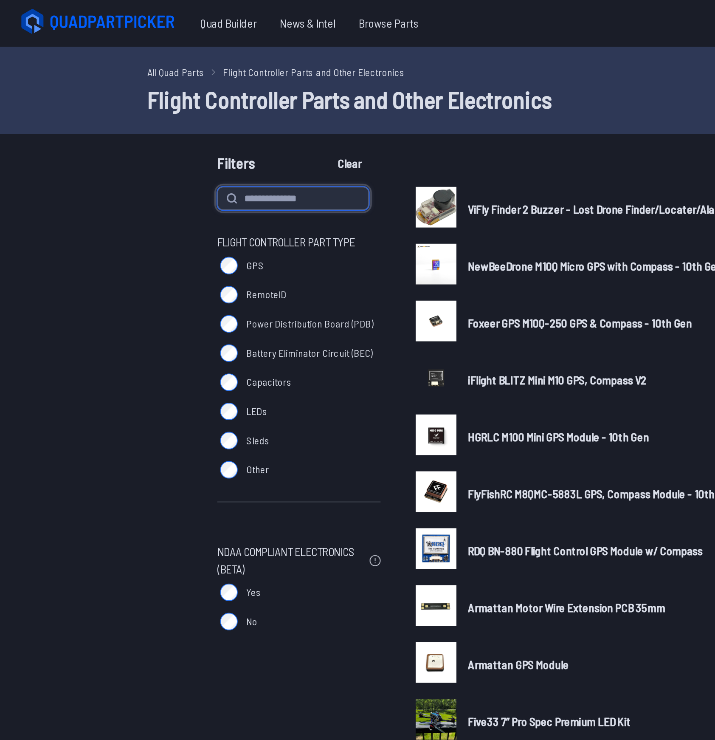
click at [176, 113] on input at bounding box center [171, 116] width 88 height 14
type input "*******"
click at [189, 88] on button "Clear" at bounding box center [203, 95] width 28 height 14
type input "*******"
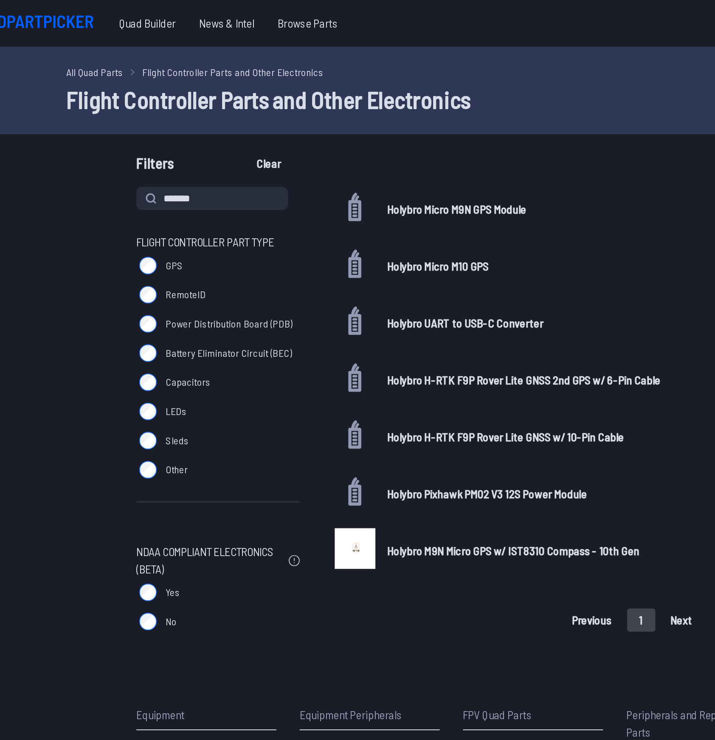
click at [337, 118] on span "Holybro Micro M9N GPS Module" at bounding box center [313, 122] width 81 height 8
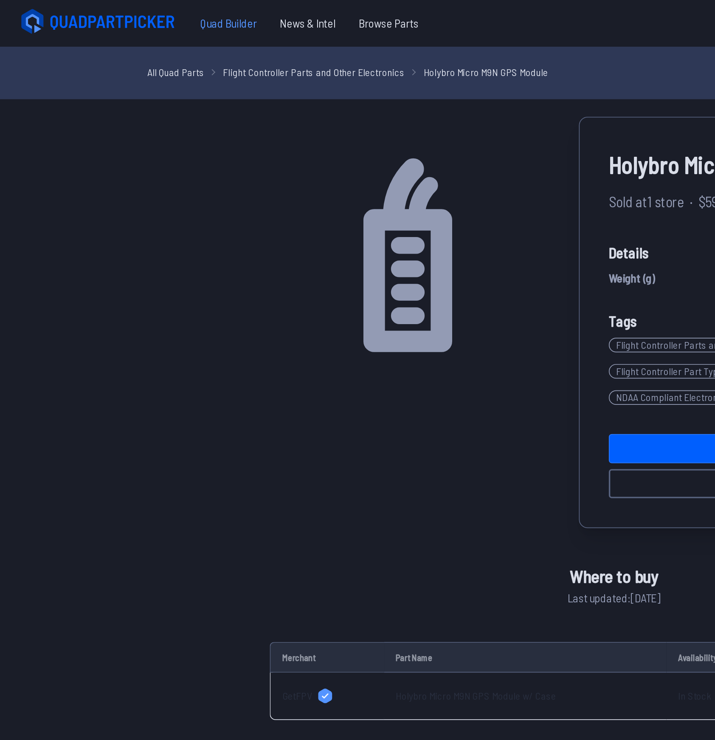
click at [130, 16] on span "Quad Builder" at bounding box center [133, 13] width 47 height 17
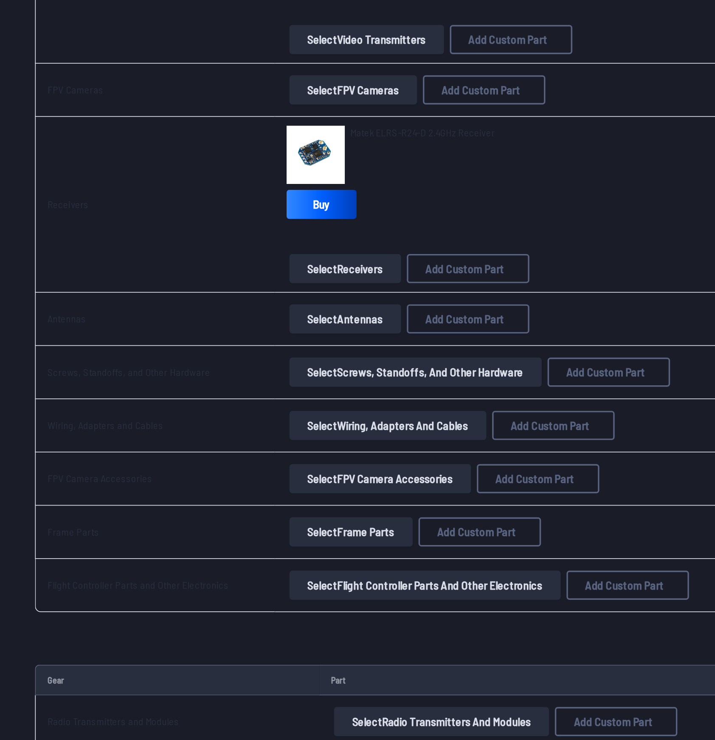
scroll to position [666, 0]
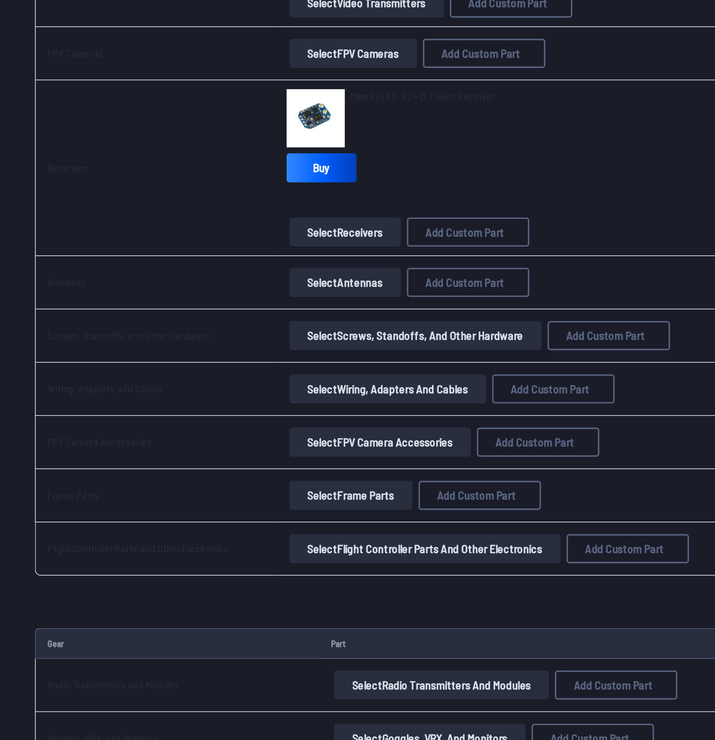
click at [222, 345] on button "Select Flight Controller Parts and Other Electronics" at bounding box center [248, 341] width 158 height 17
click at [203, 340] on button "Select Flight Controller Parts and Other Electronics" at bounding box center [248, 341] width 158 height 17
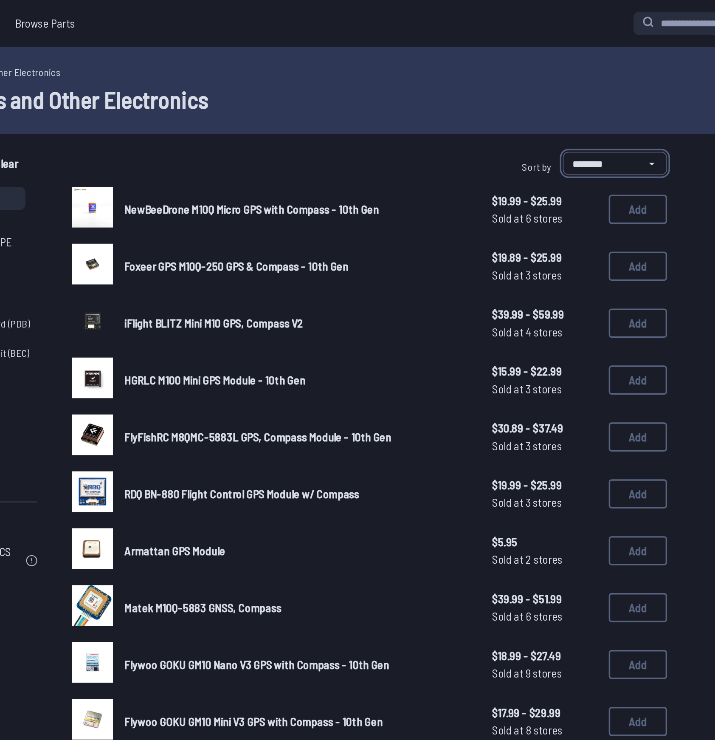
click at [567, 91] on select "**********" at bounding box center [558, 95] width 61 height 14
select select "*********"
click at [528, 88] on select "**********" at bounding box center [558, 95] width 61 height 14
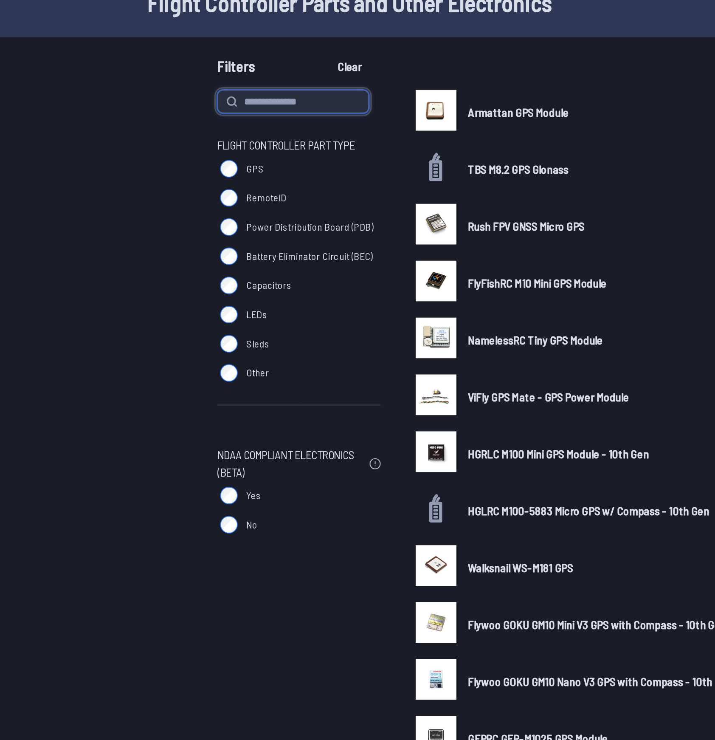
click at [165, 117] on input at bounding box center [171, 116] width 88 height 14
type input "*******"
click at [189, 88] on button "Clear" at bounding box center [203, 95] width 28 height 14
type input "*******"
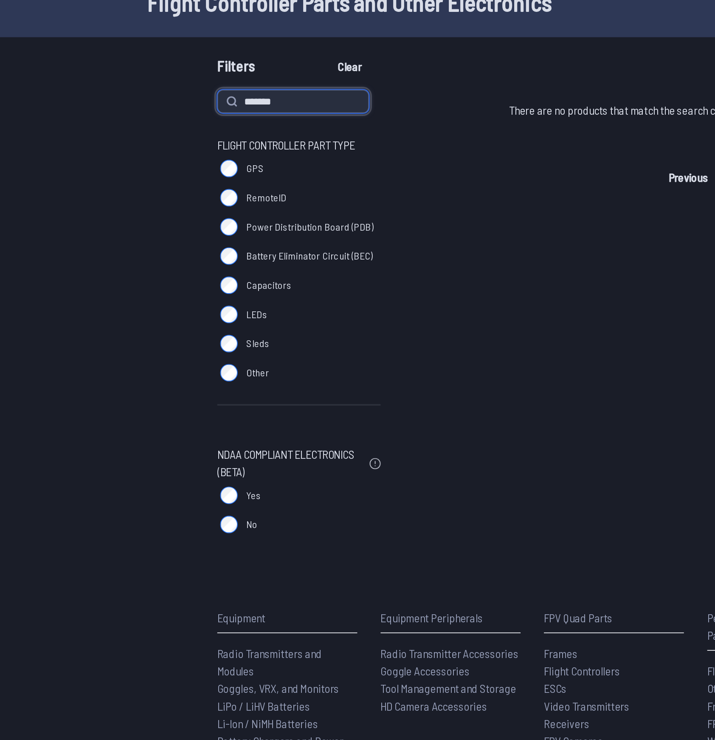
click at [174, 119] on input "*******" at bounding box center [171, 116] width 88 height 14
type input "*******"
click at [189, 88] on button "Clear" at bounding box center [203, 95] width 28 height 14
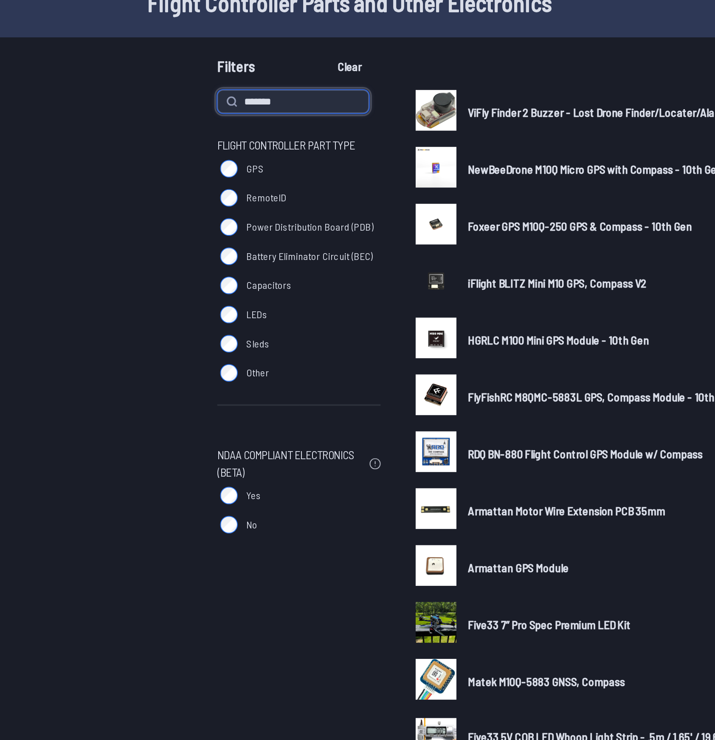
select select "********"
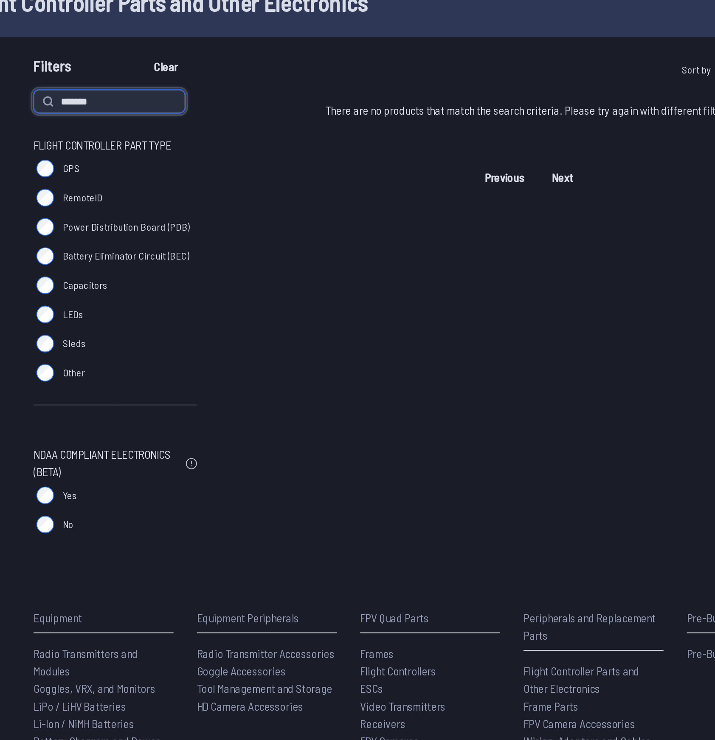
click at [191, 120] on input "*******" at bounding box center [171, 116] width 88 height 14
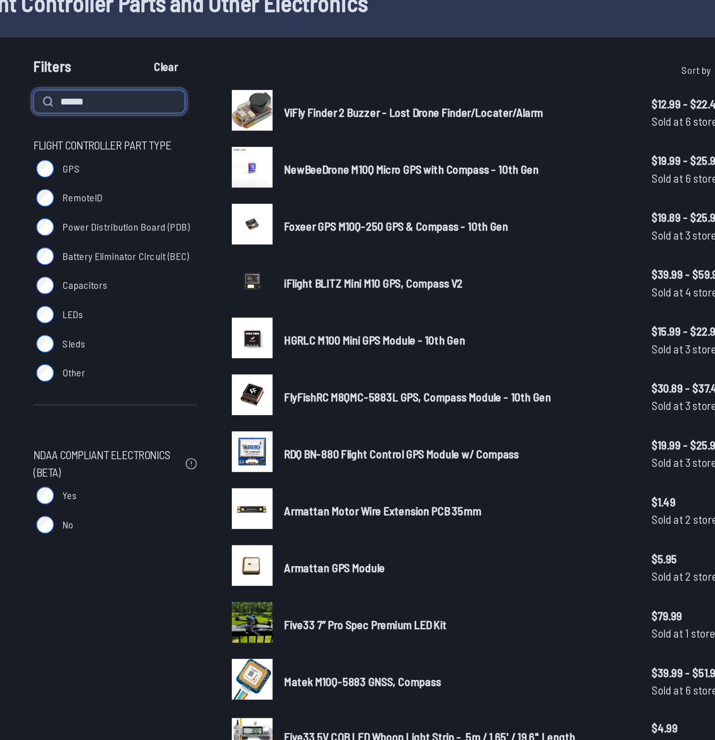
type input "******"
click at [189, 88] on button "Clear" at bounding box center [203, 95] width 28 height 14
type input "******"
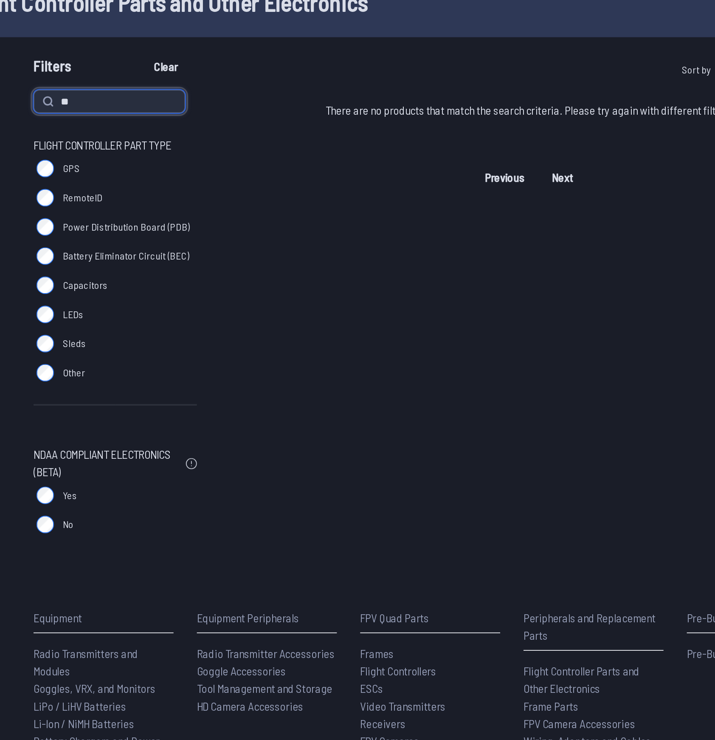
type input "*"
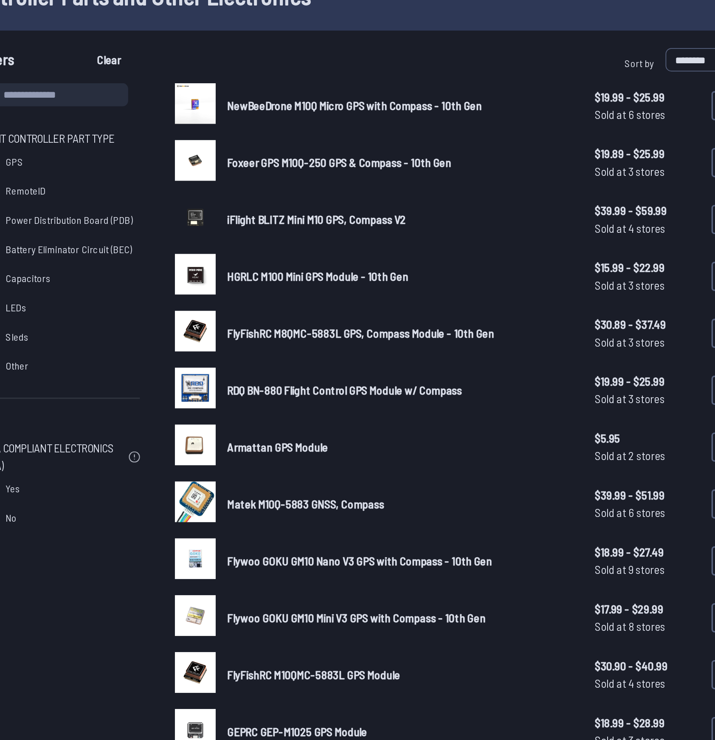
click at [376, 124] on span "NewBeeDrone M10Q Micro GPS with Compass - 10th Gen" at bounding box center [347, 122] width 148 height 8
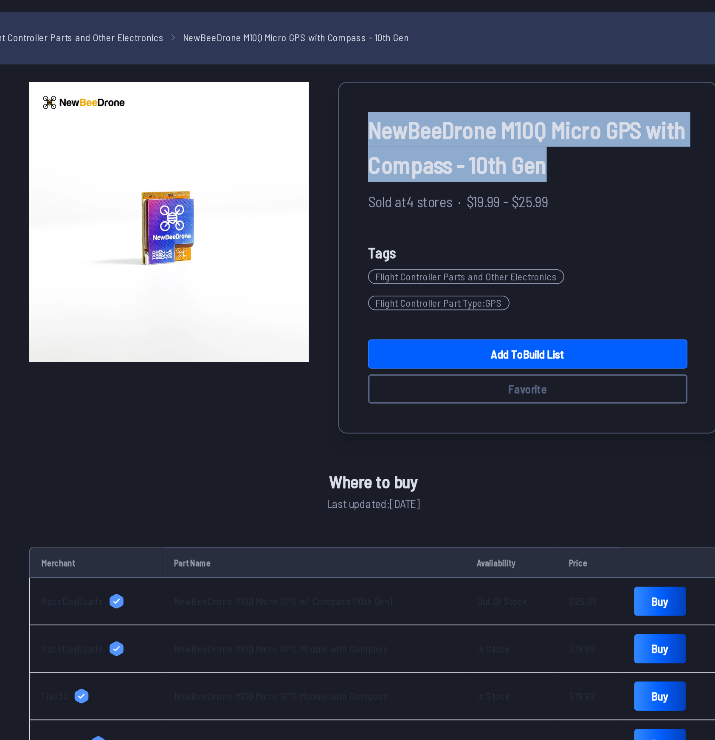
drag, startPoint x: 497, startPoint y: 116, endPoint x: 357, endPoint y: 93, distance: 141.1
click at [357, 93] on span "NewBeeDrone M10Q Micro GPS with Compass - 10th Gen" at bounding box center [448, 105] width 186 height 41
copy span "NewBeeDrone M10Q Micro GPS with Compass - 10th Gen"
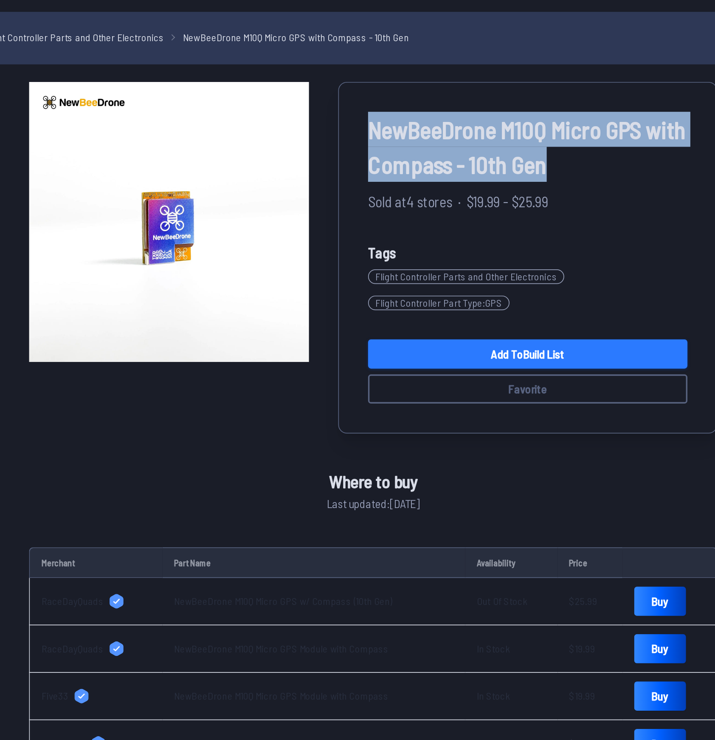
click at [409, 224] on link "Add to Build List" at bounding box center [448, 226] width 186 height 17
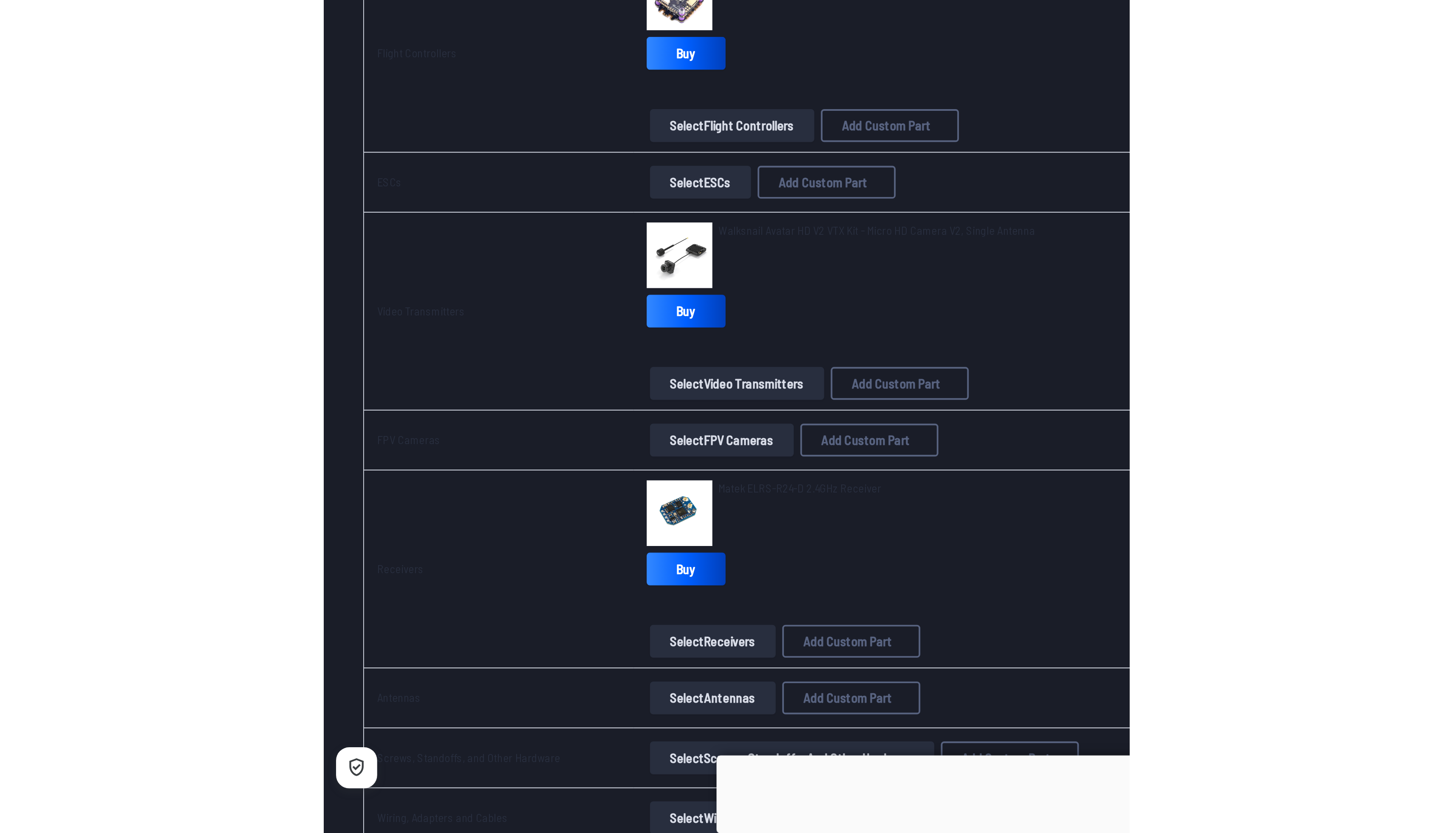
scroll to position [183, 0]
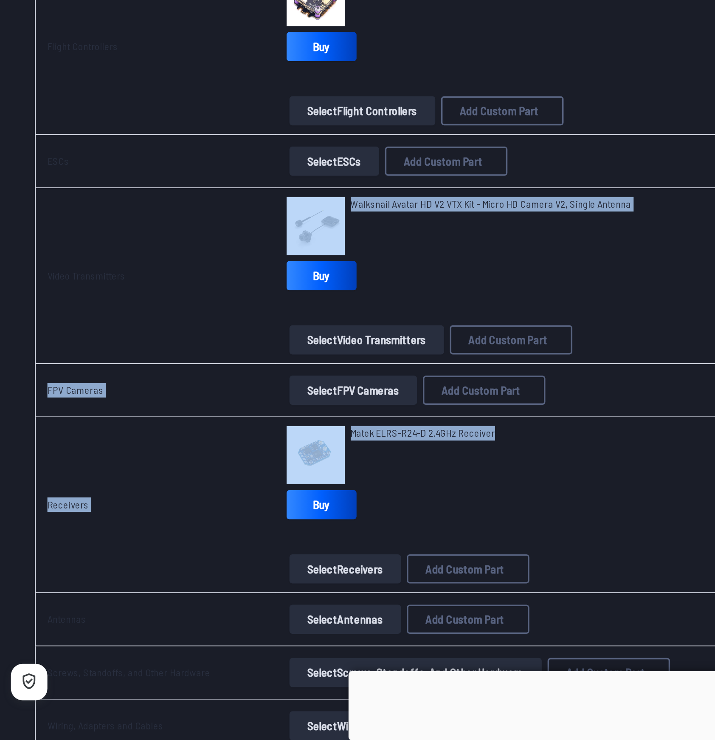
drag, startPoint x: 301, startPoint y: 563, endPoint x: 200, endPoint y: 432, distance: 165.7
click at [200, 432] on tbody "Frames RDQ Source One V3 7" Long Range Frame - 6mm V0.2 DeadCat Arms Buy Select…" at bounding box center [357, 429] width 675 height 965
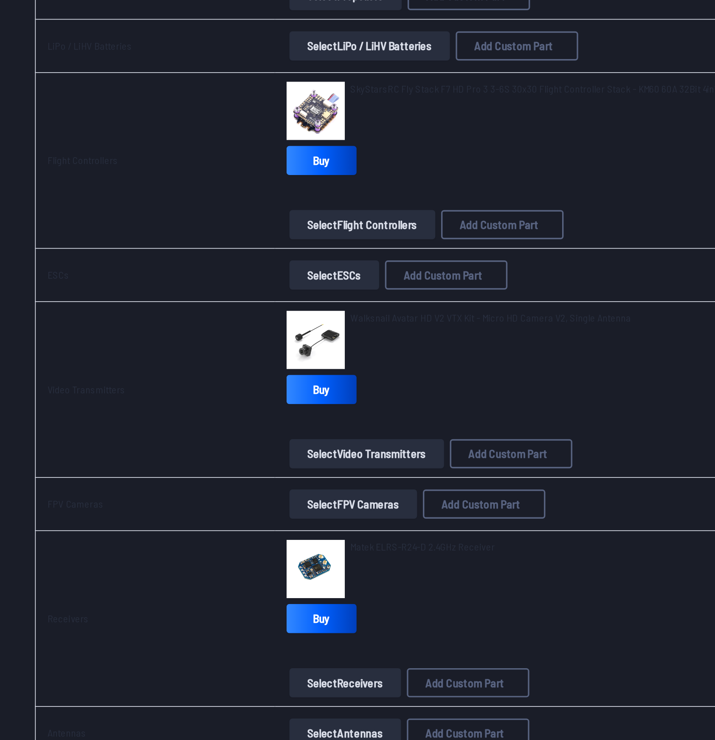
click at [313, 565] on div "Matek ELRS-R24-D 2.4GHz Receiver" at bounding box center [321, 574] width 308 height 34
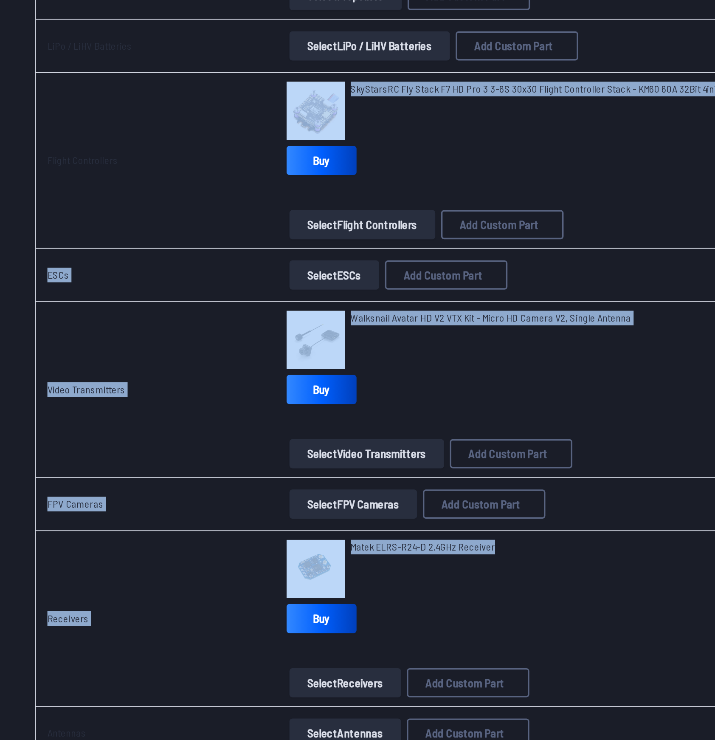
drag, startPoint x: 313, startPoint y: 565, endPoint x: 117, endPoint y: 354, distance: 287.4
click at [117, 354] on tbody "Frames RDQ Source One V3 7" Long Range Frame - 6mm V0.2 DeadCat Arms Buy Select…" at bounding box center [357, 429] width 675 height 965
copy tbody "SkyStarsRC Fly Stack F7 HD Pro 3 3-6S 30x30 Flight Controller Stack - KM60 60A …"
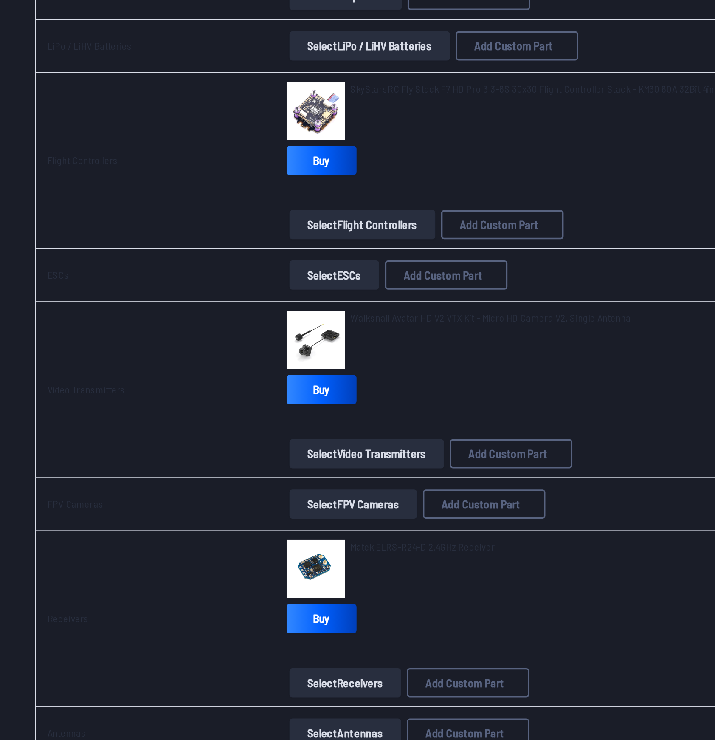
click at [313, 599] on div "Matek ELRS-R24-D 2.4GHz Receiver Buy" at bounding box center [321, 586] width 308 height 58
click at [296, 577] on div "Matek ELRS-R24-D 2.4GHz Receiver" at bounding box center [321, 574] width 308 height 34
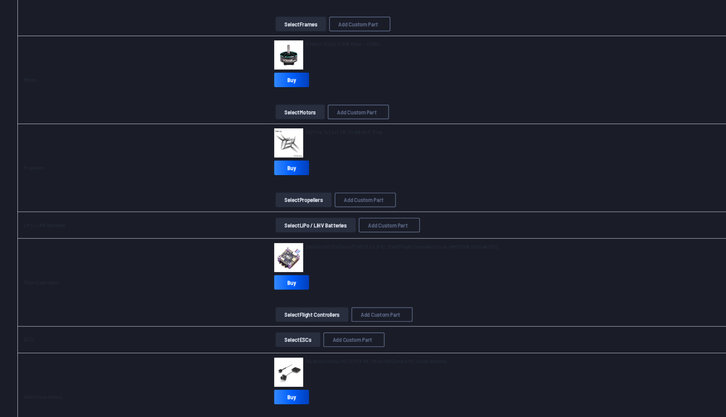
scroll to position [118, 0]
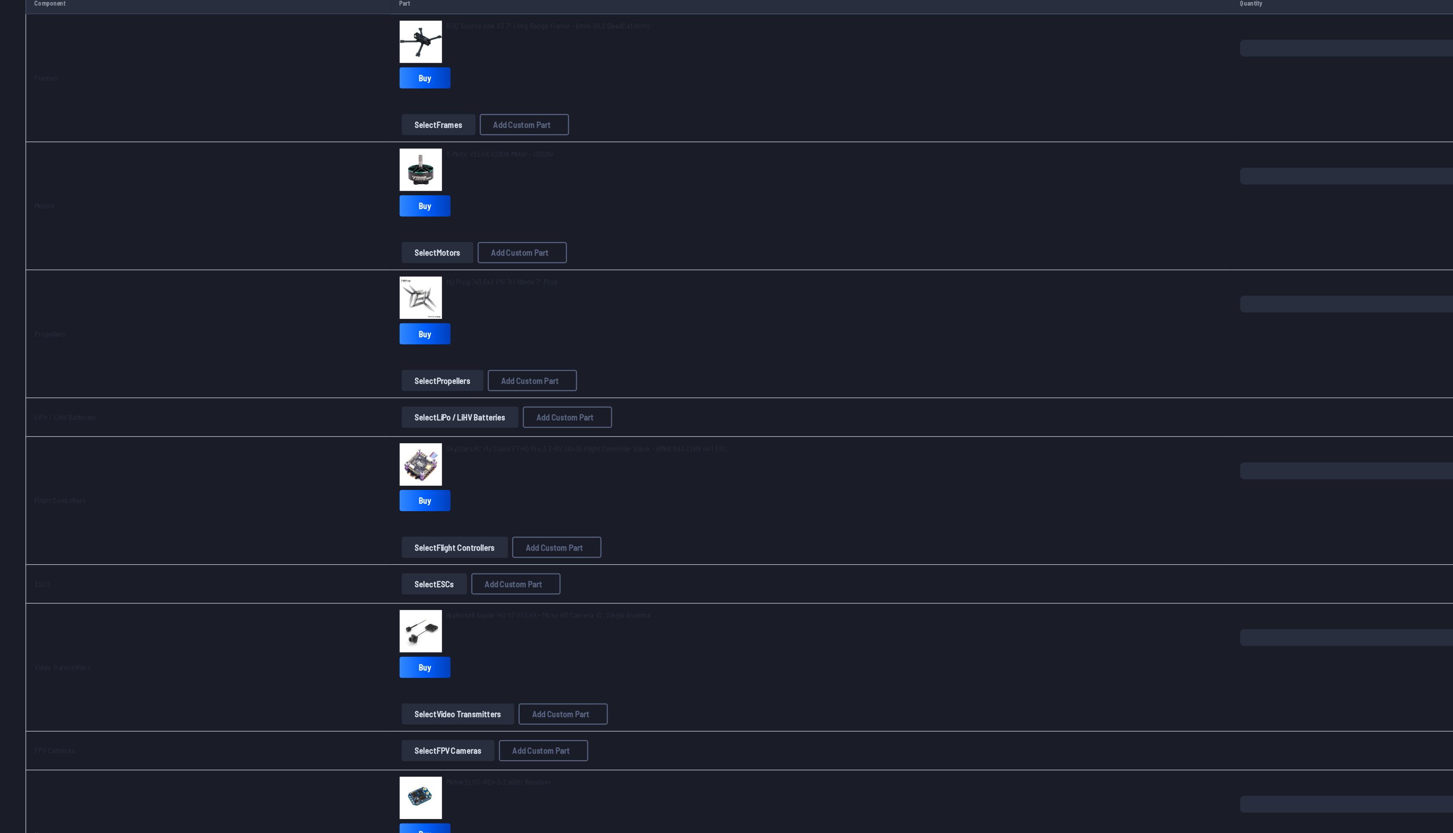
click at [715, 117] on td "T-Motor VELOX V2808 Motor - 1300Kv Buy Select Motors Add Custom Part Add Custom…" at bounding box center [649, 165] width 672 height 102
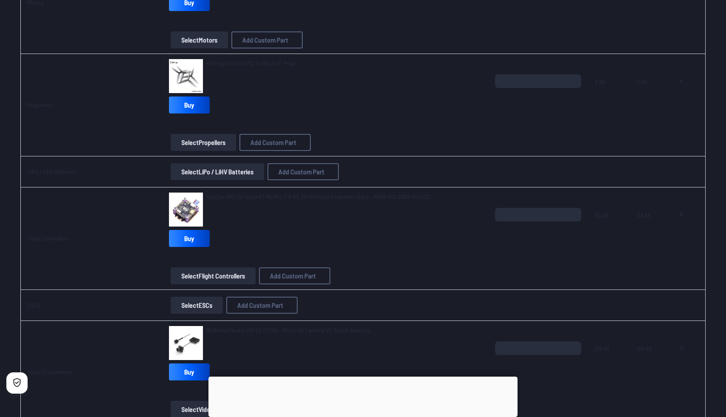
scroll to position [276, 0]
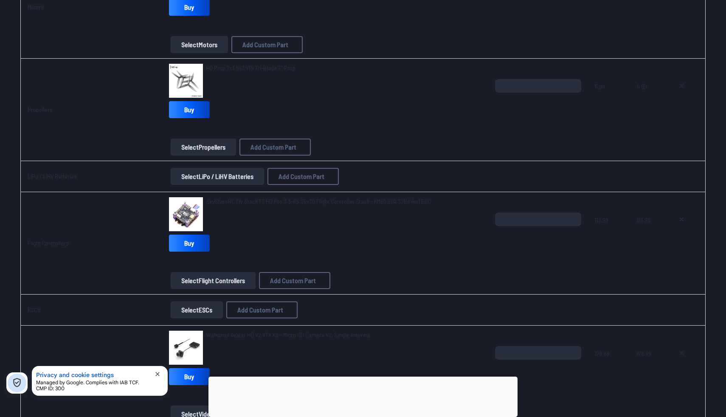
click at [359, 376] on div at bounding box center [363, 376] width 309 height 0
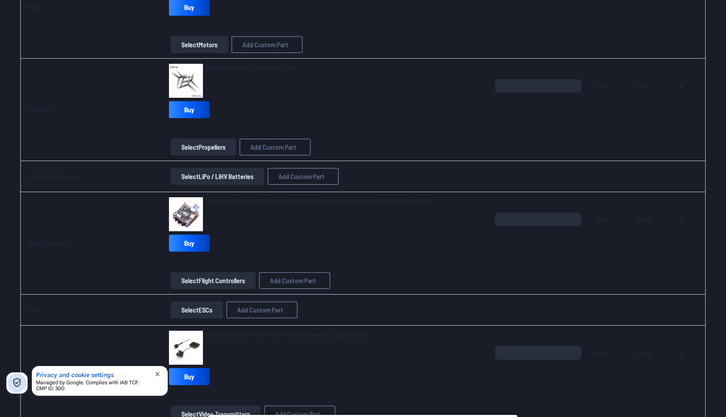
click at [159, 373] on span "close" at bounding box center [157, 373] width 7 height 7
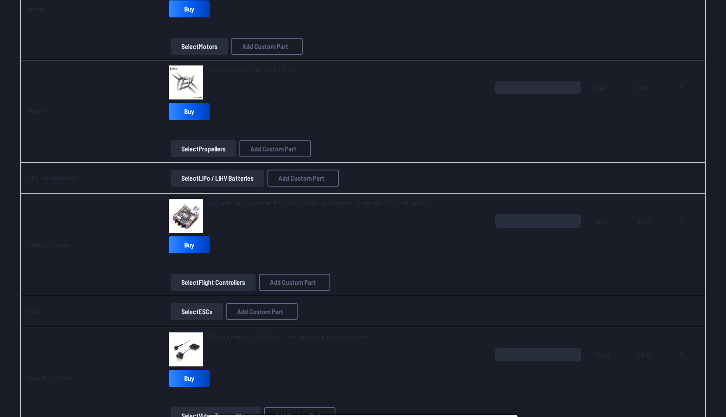
scroll to position [275, 0]
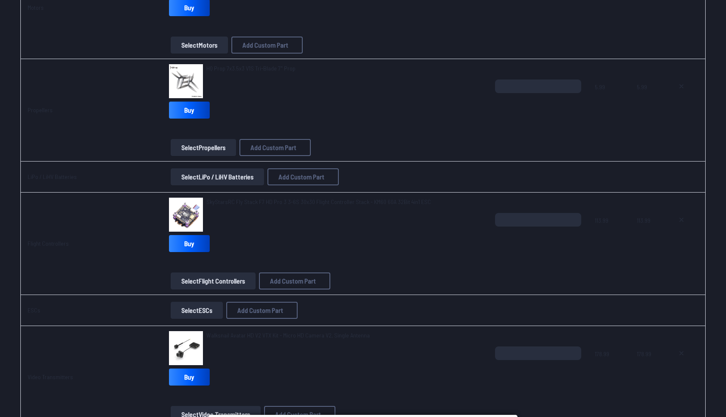
click at [249, 336] on span "Walksnail Avatar HD V2 VTX Kit - Micro HD Camera V2, Single Antenna" at bounding box center [288, 334] width 164 height 7
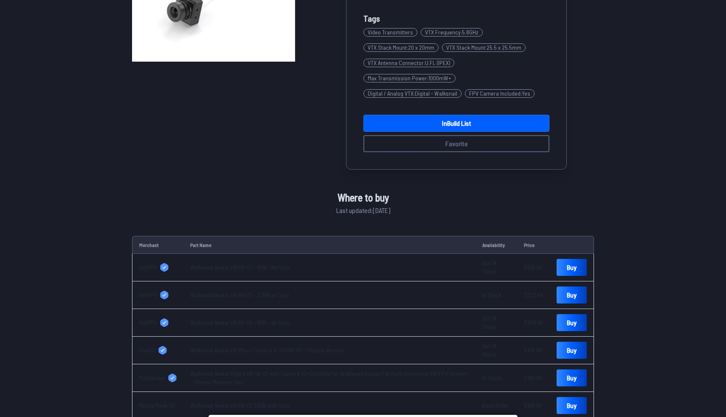
scroll to position [173, 0]
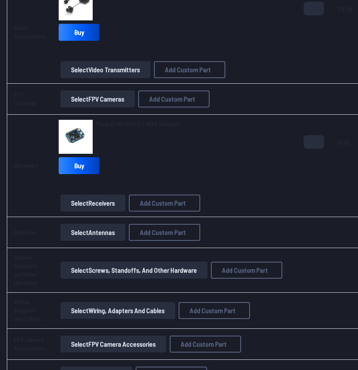
scroll to position [622, 0]
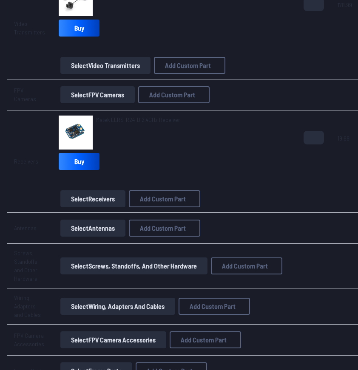
click at [90, 228] on button "Select Antennas" at bounding box center [92, 228] width 65 height 17
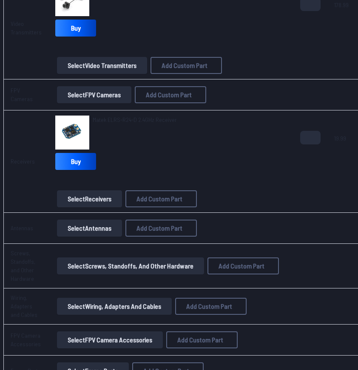
click at [94, 229] on button "Select Antennas" at bounding box center [89, 228] width 65 height 17
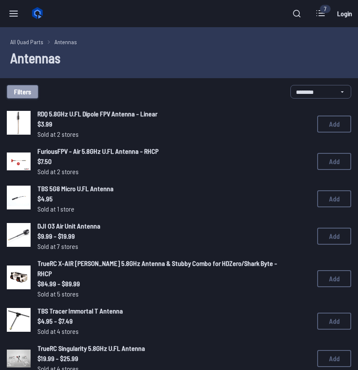
click at [25, 90] on button "Filters" at bounding box center [22, 92] width 31 height 14
click at [116, 71] on input at bounding box center [176, 77] width 174 height 12
type input "**********"
click button "Clear" at bounding box center [0, 0] width 0 height 0
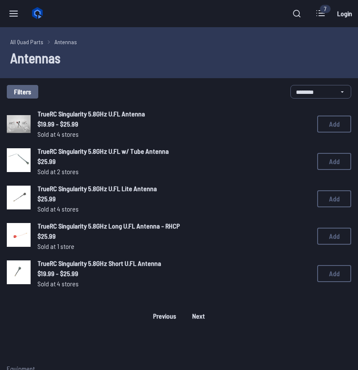
click at [72, 113] on span "TrueRC Singularity 5.8GHz U.FL Antenna" at bounding box center [90, 114] width 107 height 8
click at [14, 12] on icon at bounding box center [13, 13] width 10 height 10
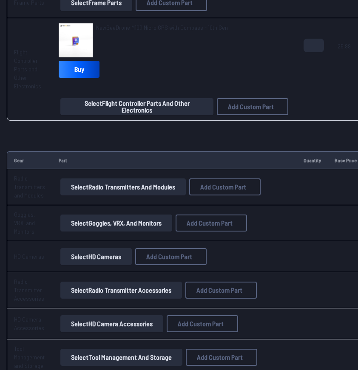
scroll to position [991, 0]
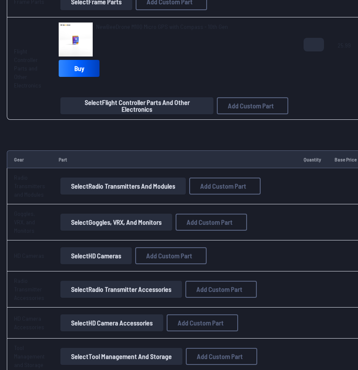
click at [134, 192] on button "Select Radio Transmitters and Modules" at bounding box center [122, 186] width 125 height 17
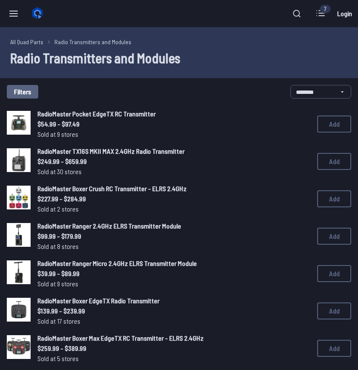
click at [51, 113] on span "RadioMaster Pocket EdgeTX RC Transmitter" at bounding box center [96, 114] width 118 height 8
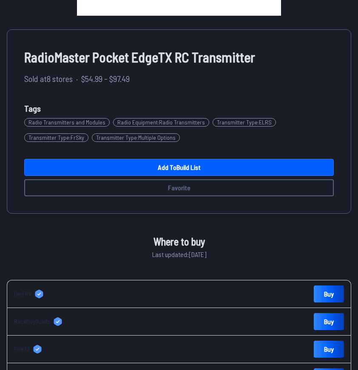
scroll to position [262, 0]
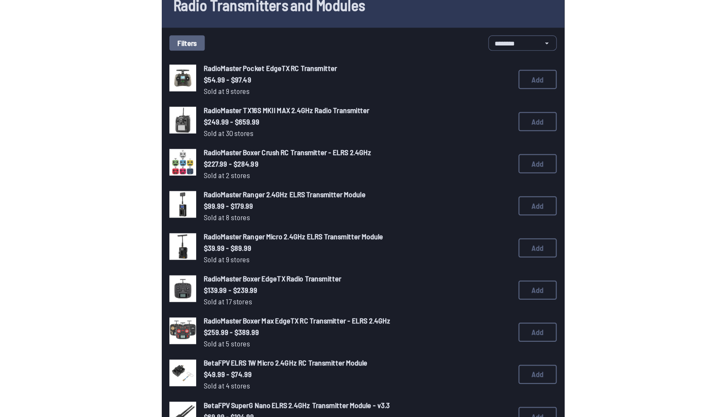
scroll to position [54, 0]
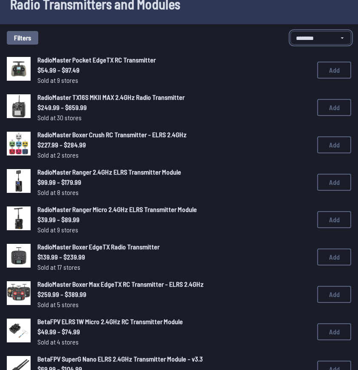
click at [319, 44] on select "**********" at bounding box center [320, 38] width 61 height 14
select select "*********"
click at [290, 31] on select "**********" at bounding box center [320, 38] width 61 height 14
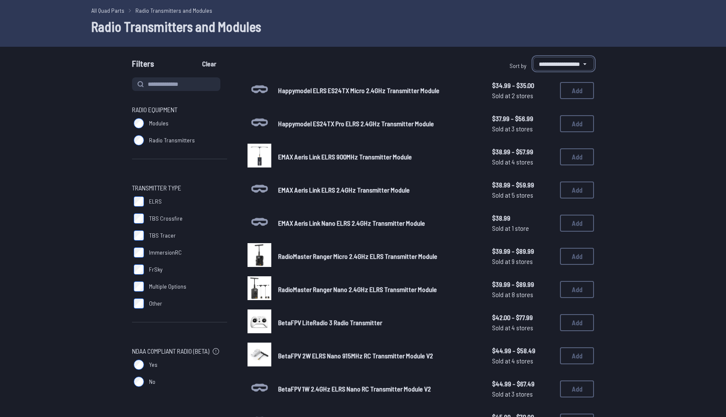
scroll to position [50, 0]
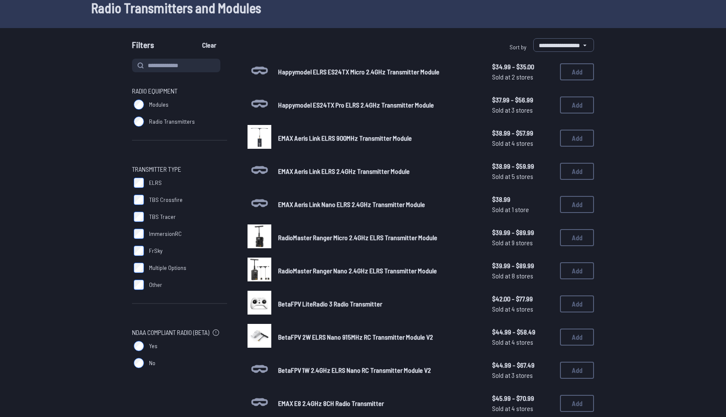
click at [151, 105] on span "Modules" at bounding box center [159, 104] width 20 height 8
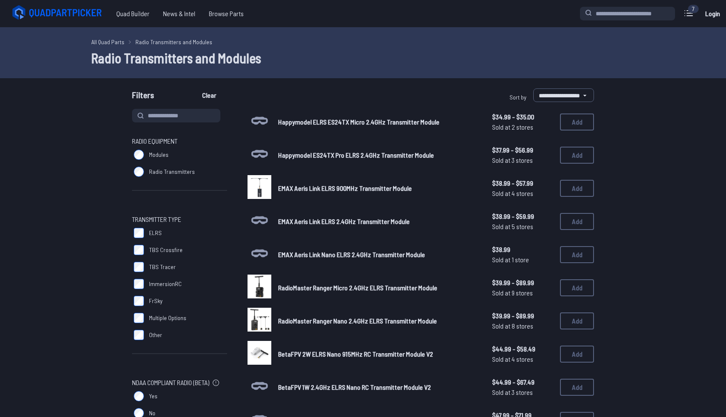
click at [144, 176] on label "Radio Transmitters" at bounding box center [179, 171] width 95 height 17
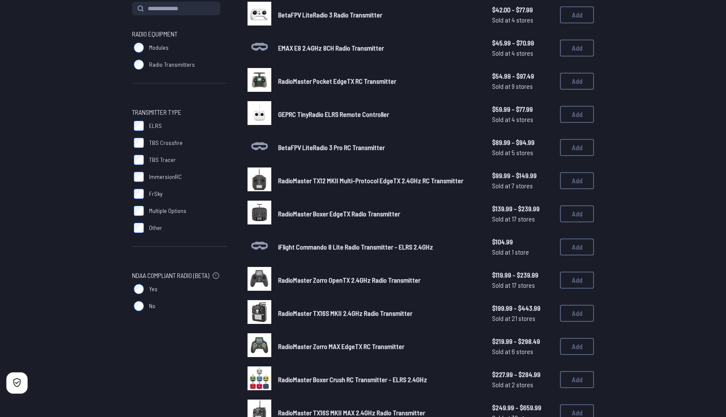
scroll to position [107, 0]
click at [281, 183] on span "RadioMaster TX12 MKII Multi-Protocol EdgeTX 2.4GHz RC Transmitter" at bounding box center [370, 180] width 185 height 8
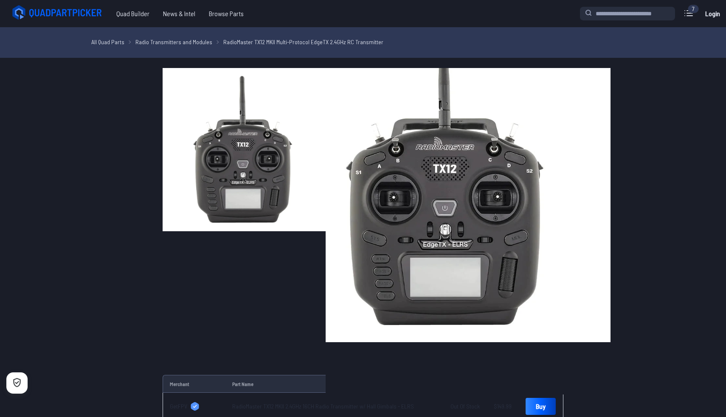
select select "*********"
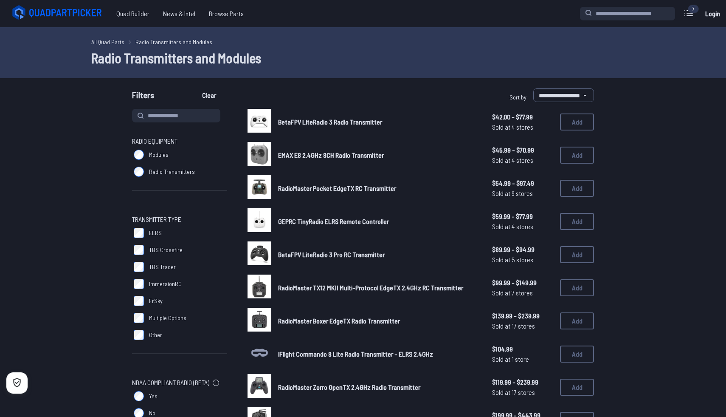
scroll to position [107, 0]
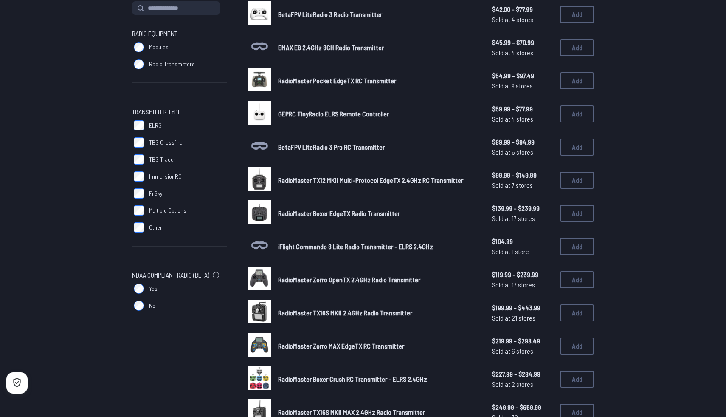
click at [286, 213] on span "RadioMaster Boxer EdgeTX Radio Transmitter" at bounding box center [339, 213] width 122 height 8
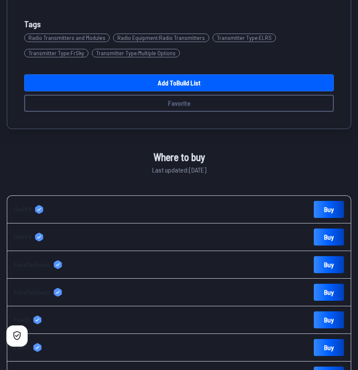
scroll to position [0, 0]
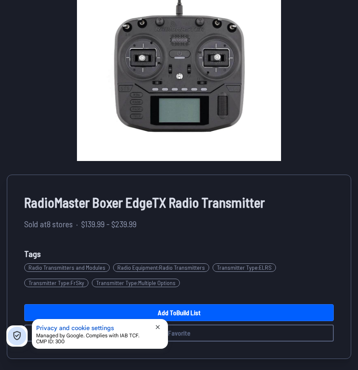
select select "*********"
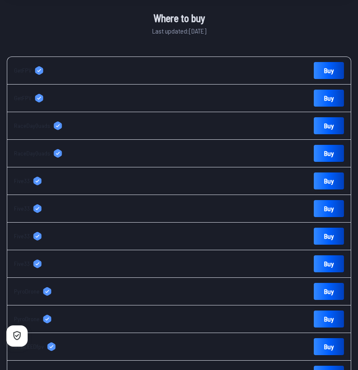
scroll to position [0, 0]
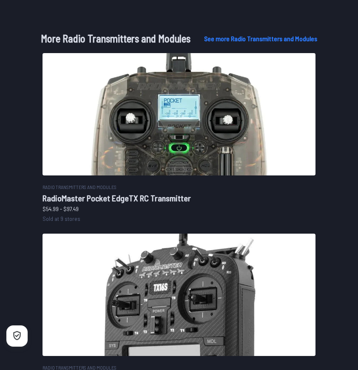
select select "*********"
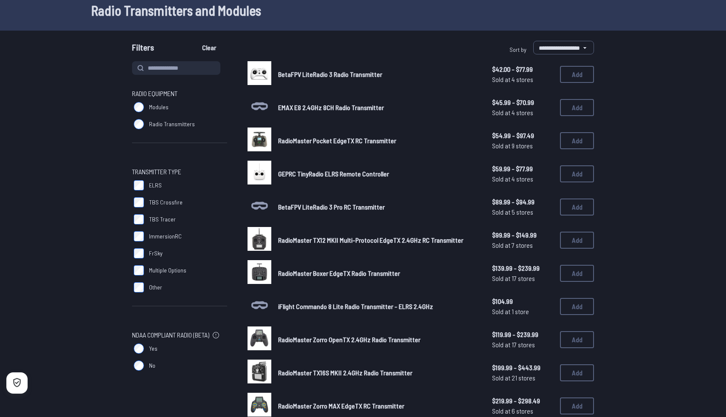
scroll to position [44, 0]
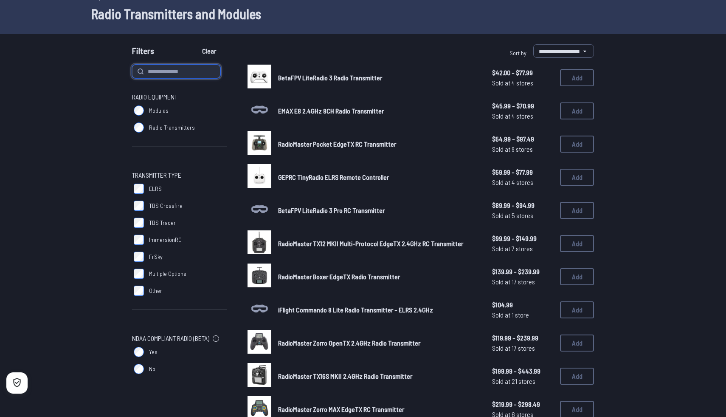
click at [169, 72] on input at bounding box center [176, 72] width 88 height 14
type input "**********"
click at [195, 44] on button "Clear" at bounding box center [209, 51] width 28 height 14
type input "**********"
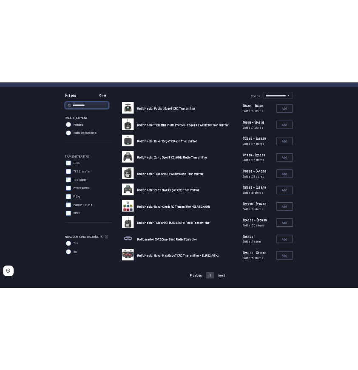
scroll to position [71, 0]
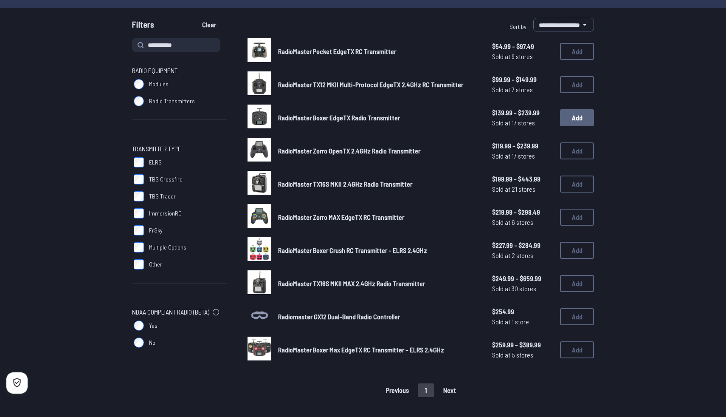
click at [357, 115] on button "Add" at bounding box center [577, 117] width 34 height 17
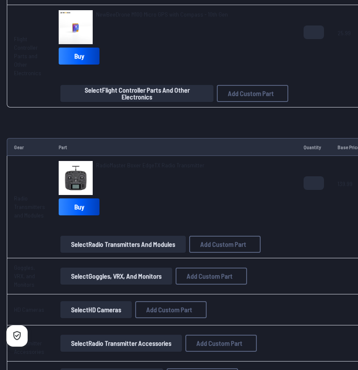
scroll to position [1003, 0]
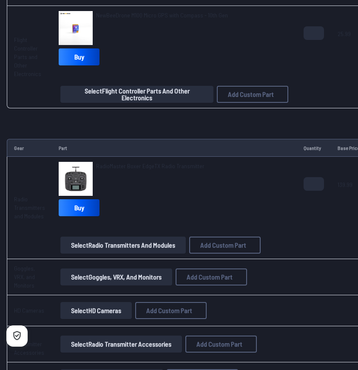
click at [116, 247] on button "Select Radio Transmitters and Modules" at bounding box center [122, 245] width 125 height 17
click at [101, 245] on button "Select Radio Transmitters and Modules" at bounding box center [122, 245] width 125 height 17
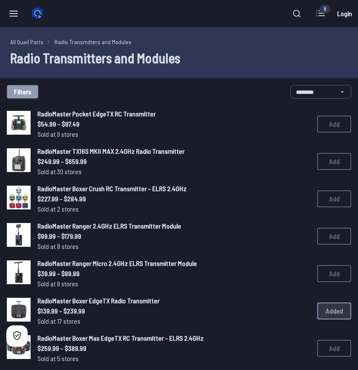
click at [25, 95] on button "Filters" at bounding box center [22, 92] width 31 height 14
click at [119, 71] on input at bounding box center [176, 77] width 174 height 12
type input "*"
click at [24, 85] on button "Filters" at bounding box center [22, 92] width 31 height 14
click at [97, 71] on input at bounding box center [176, 77] width 174 height 12
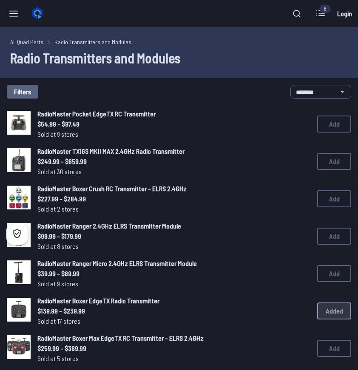
type input "**********"
click button "Clear" at bounding box center [0, 0] width 0 height 0
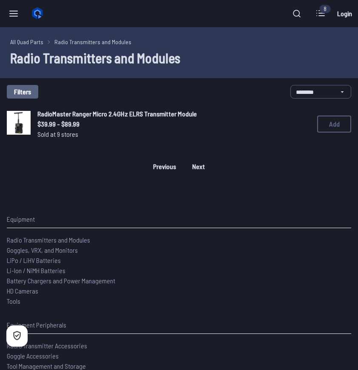
click at [102, 116] on span "RadioMaster Ranger Micro 2.4GHz ELRS Transmitter Module" at bounding box center [116, 114] width 159 height 8
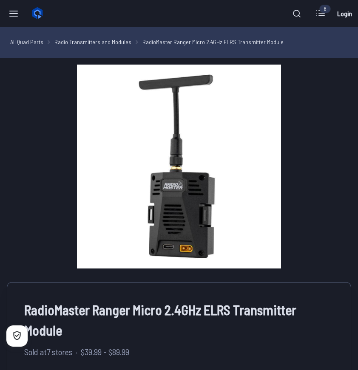
click at [23, 23] on div "Quad Builder News & Intel Browse Quad Builder News & Intel Browse Parts 8 Curre…" at bounding box center [179, 13] width 358 height 27
click at [15, 18] on icon at bounding box center [13, 13] width 10 height 10
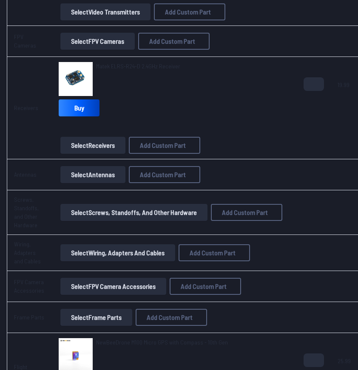
scroll to position [658, 0]
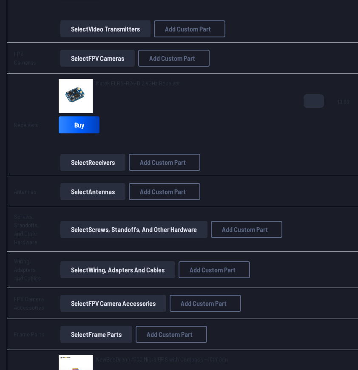
click at [89, 193] on button "Select Antennas" at bounding box center [92, 191] width 65 height 17
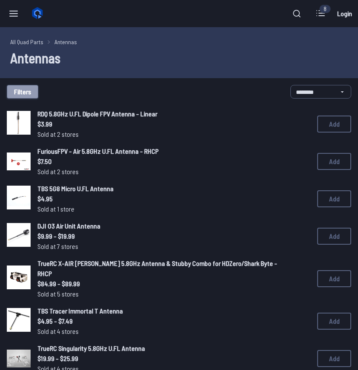
click at [22, 87] on button "Filters" at bounding box center [22, 92] width 31 height 14
click at [116, 71] on input at bounding box center [176, 77] width 174 height 12
type input "**********"
click button "Clear" at bounding box center [0, 0] width 0 height 0
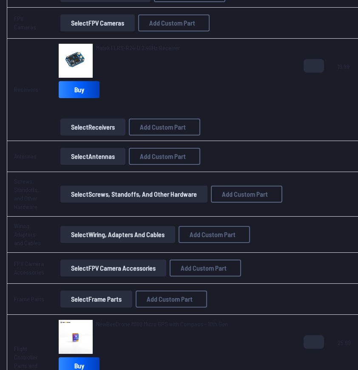
scroll to position [692, 0]
